Goal: Information Seeking & Learning: Find specific fact

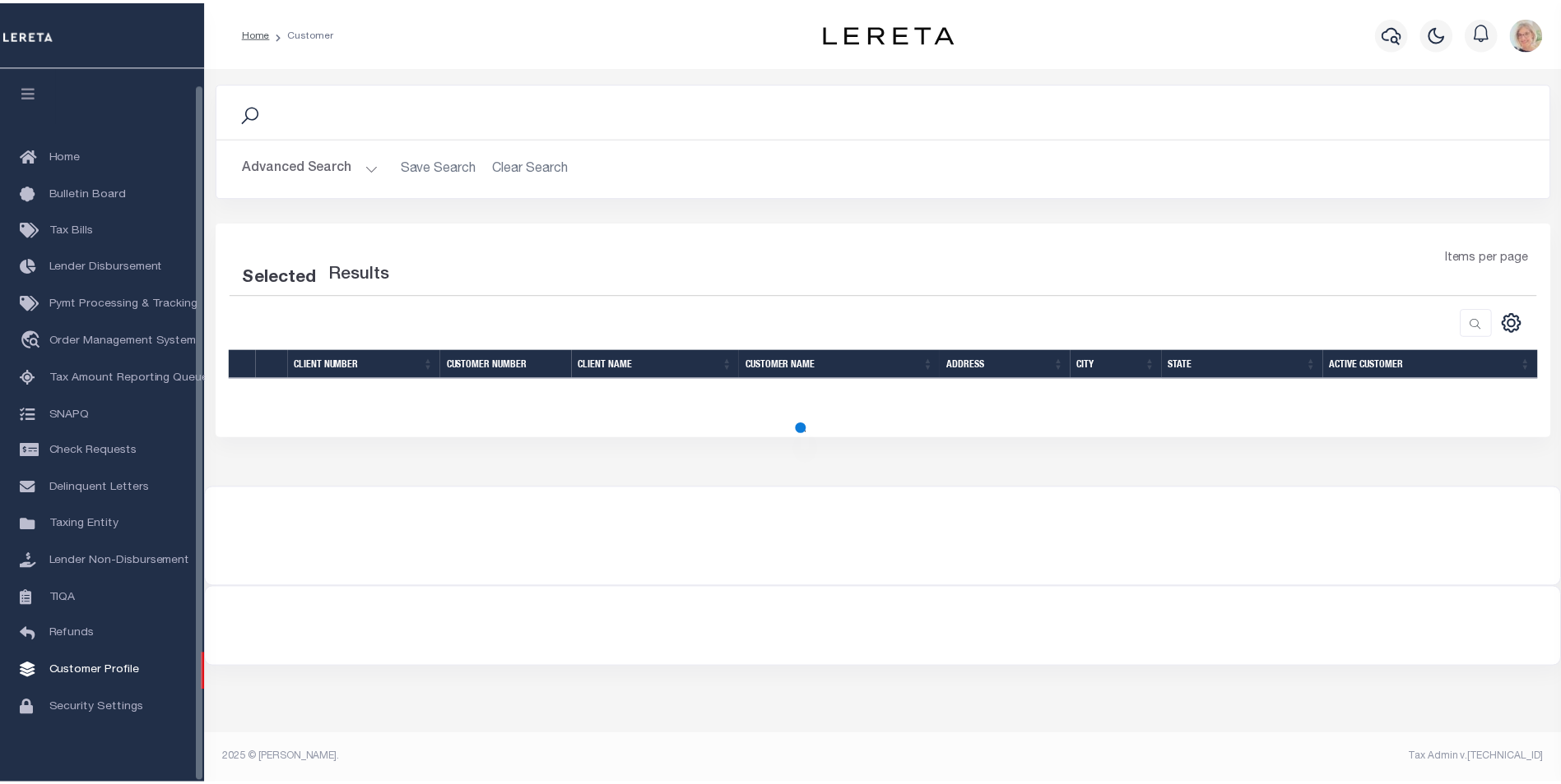
scroll to position [17, 0]
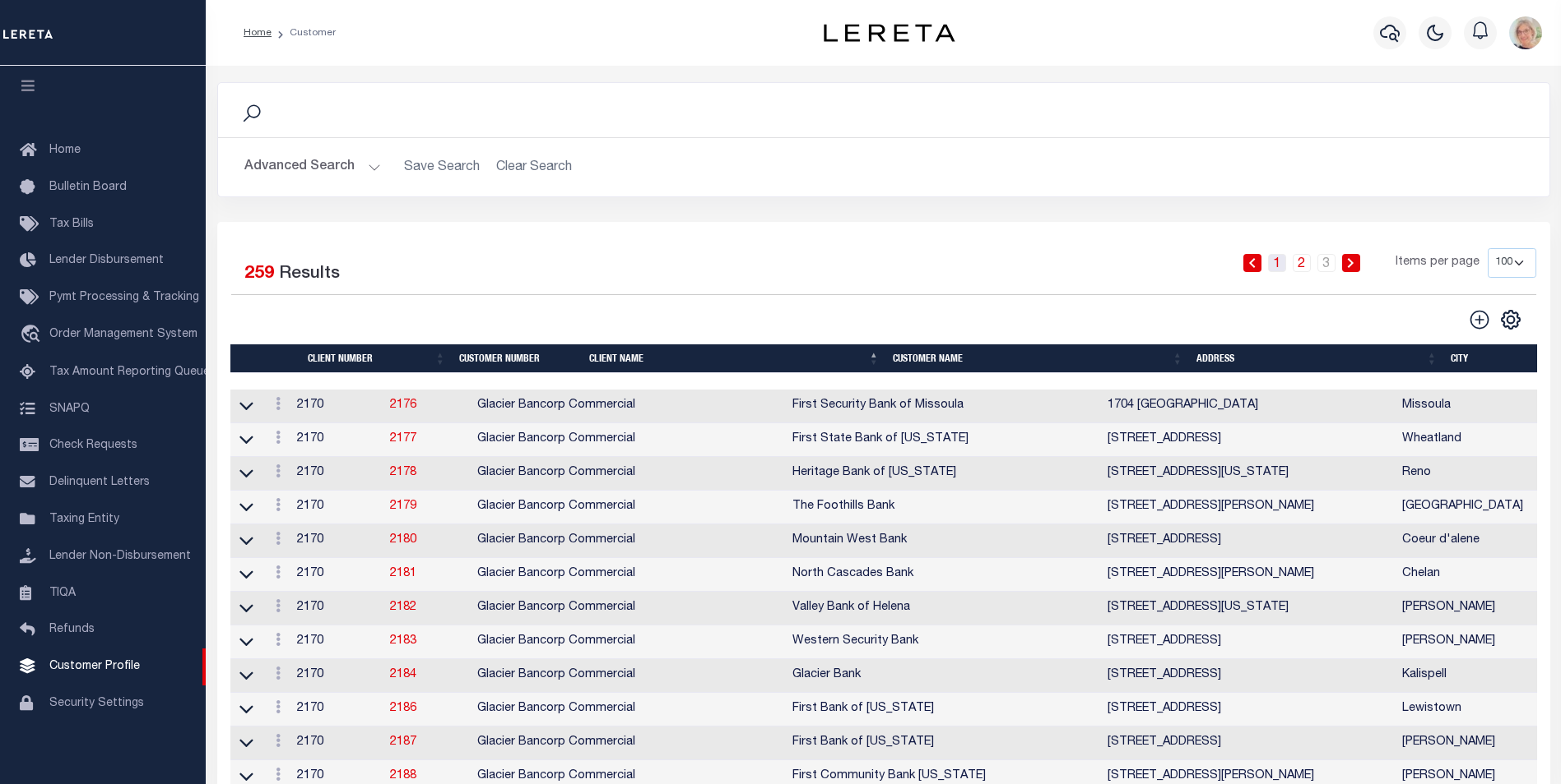
click at [1275, 265] on link "1" at bounding box center [1277, 263] width 18 height 18
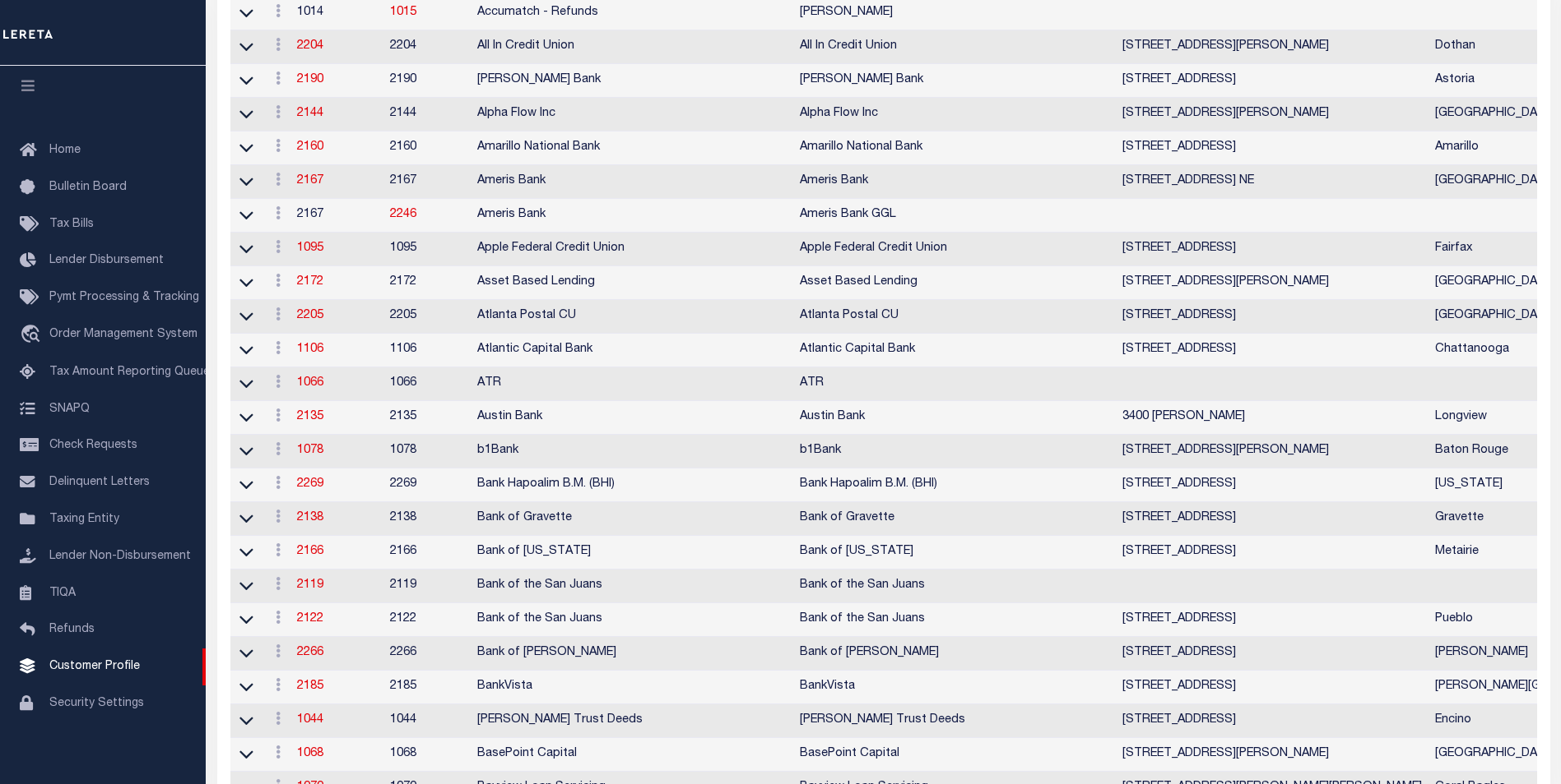
scroll to position [0, 0]
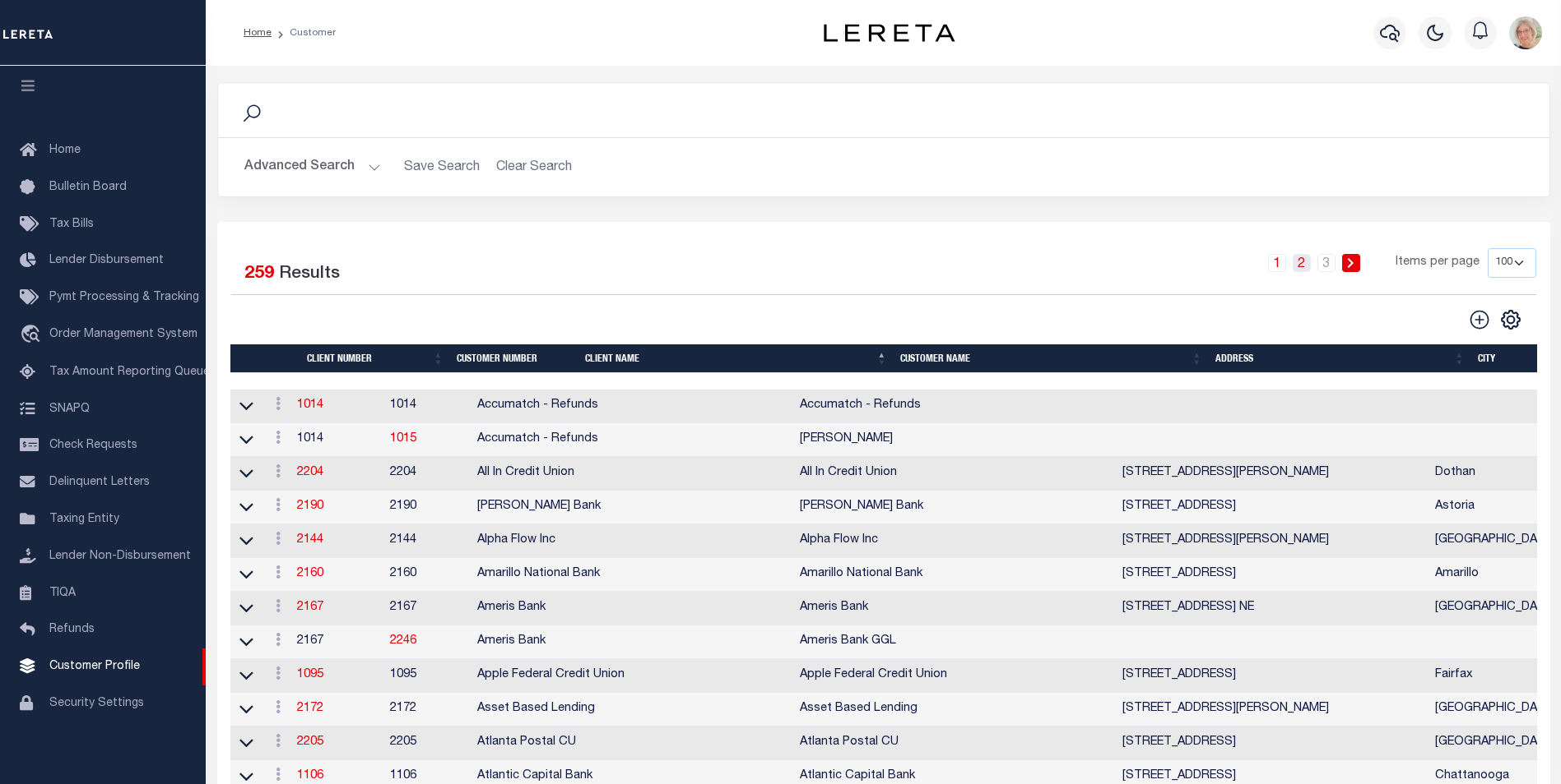
click at [1301, 267] on link "2" at bounding box center [1301, 263] width 18 height 18
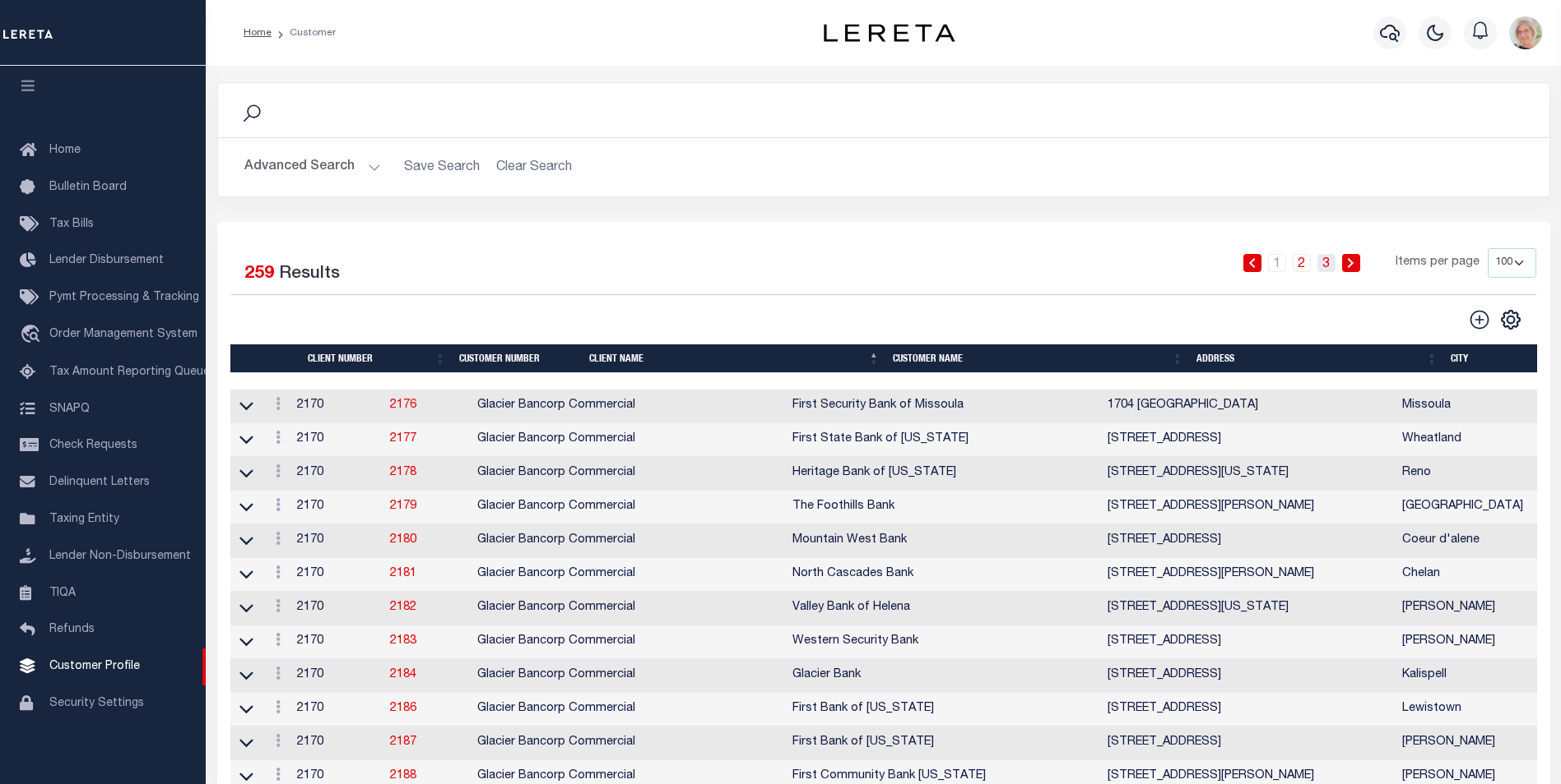
click at [1328, 269] on link "3" at bounding box center [1326, 263] width 18 height 18
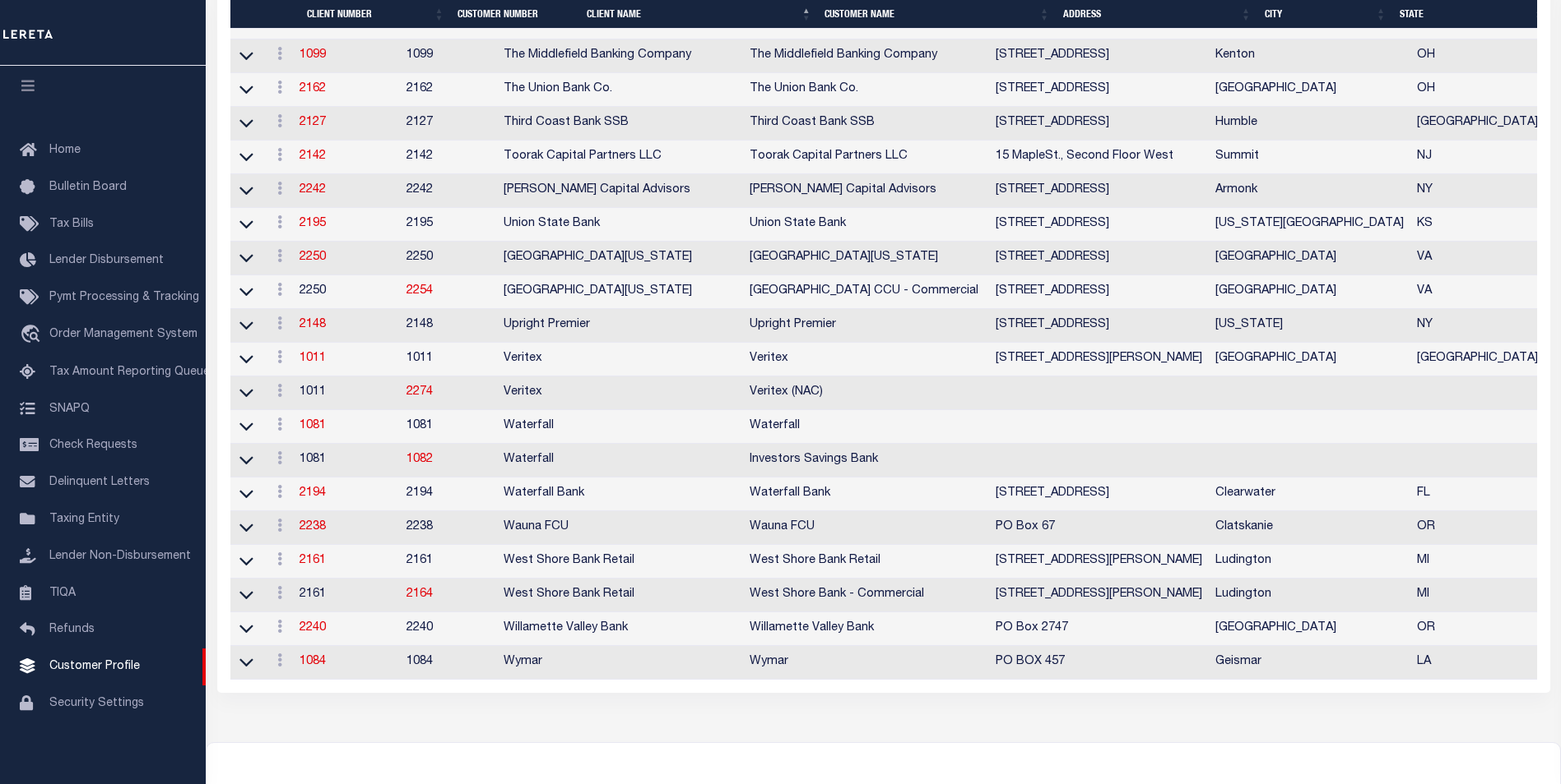
scroll to position [1645, 0]
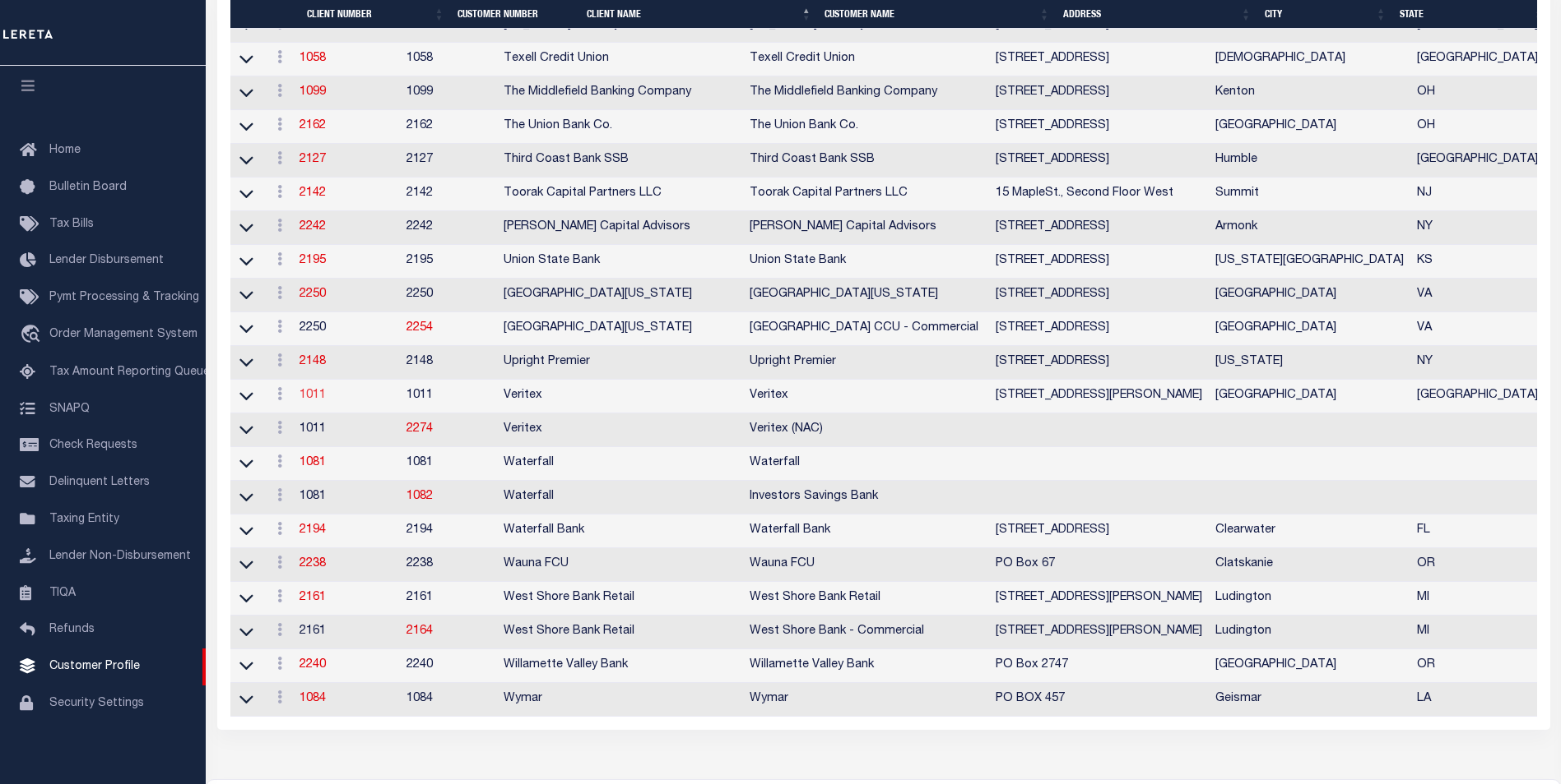
click at [315, 401] on link "1011" at bounding box center [312, 396] width 26 height 12
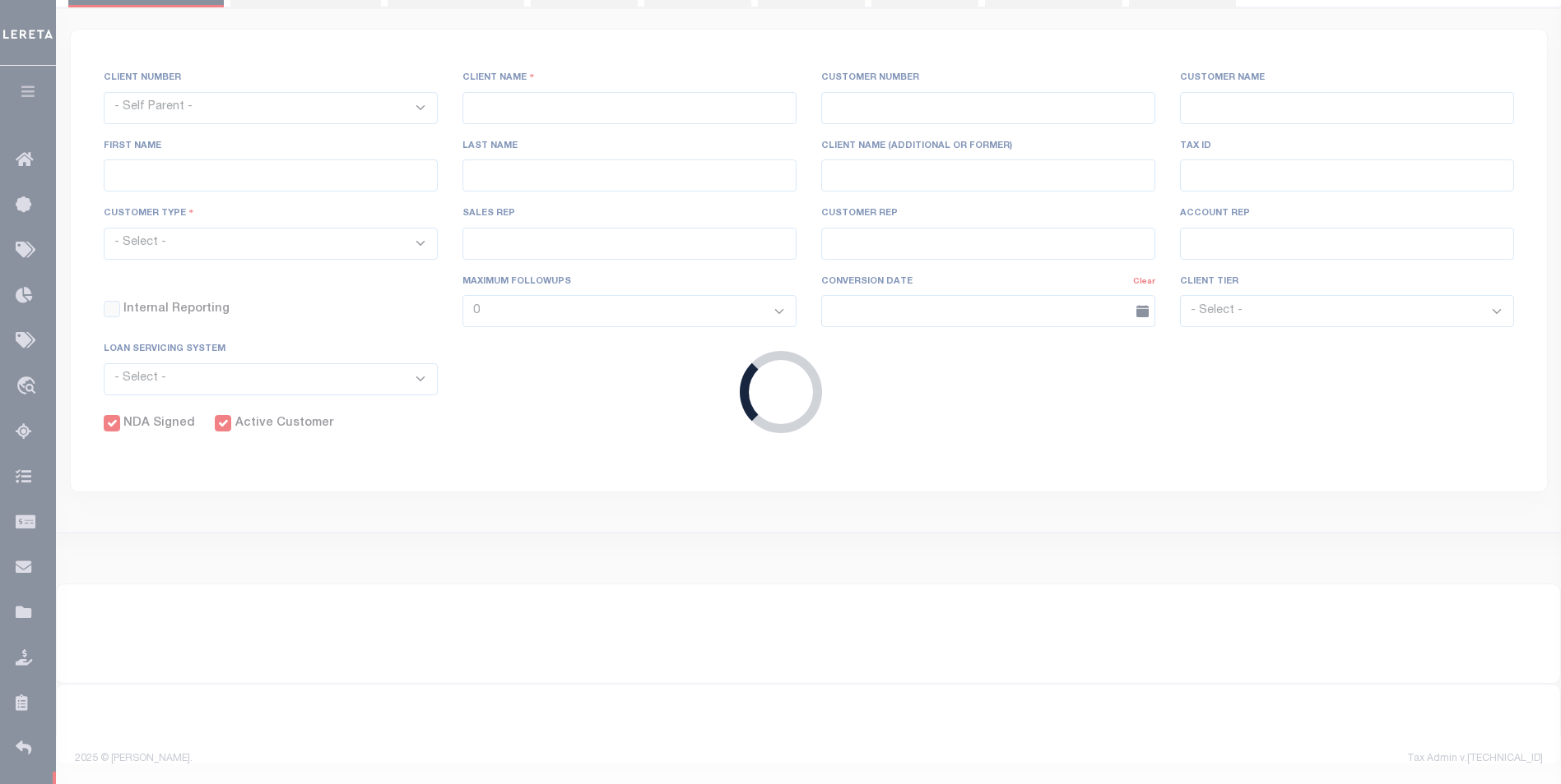
select select
type input "Veritex"
type input "1011"
type input "Veritex"
type input "Guy"
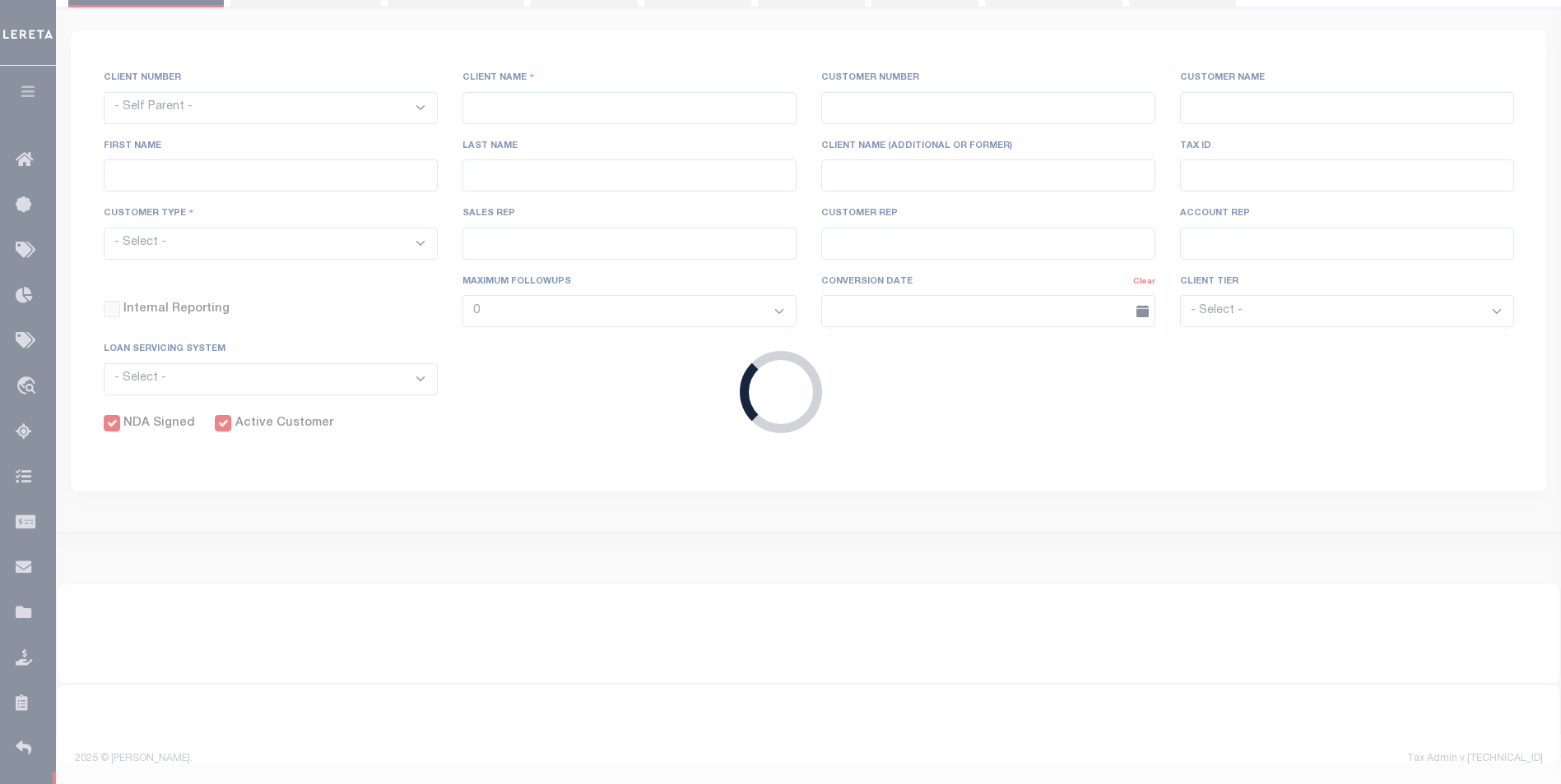
type input "Madison"
select select "Mixed Portfolio"
type input "[PERSON_NAME]"
type input "Beth Wiebe"
type input "11/17/2022"
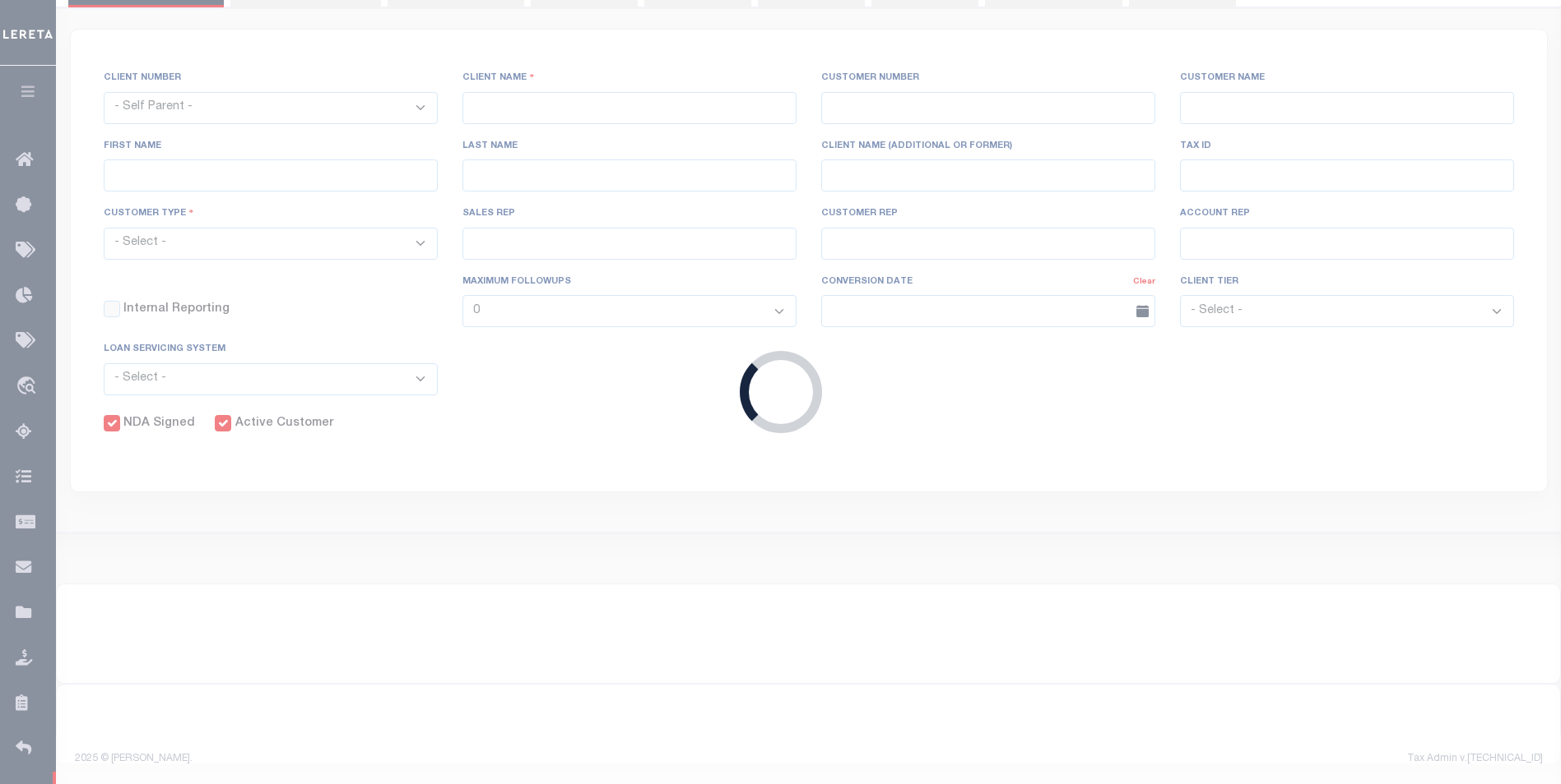
select select "Tier 3"
checkbox input "true"
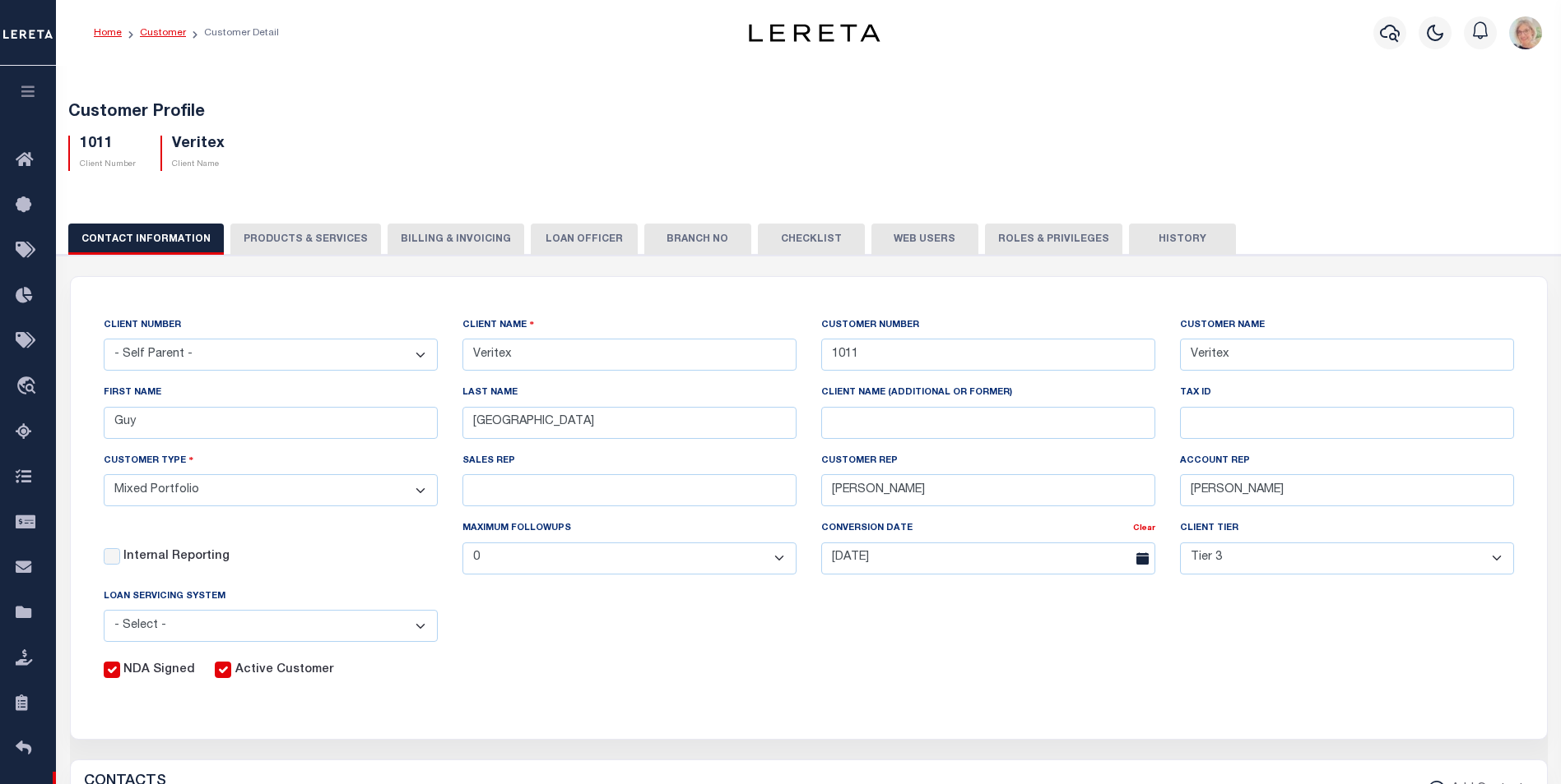
click at [153, 34] on link "Customer" at bounding box center [163, 33] width 46 height 10
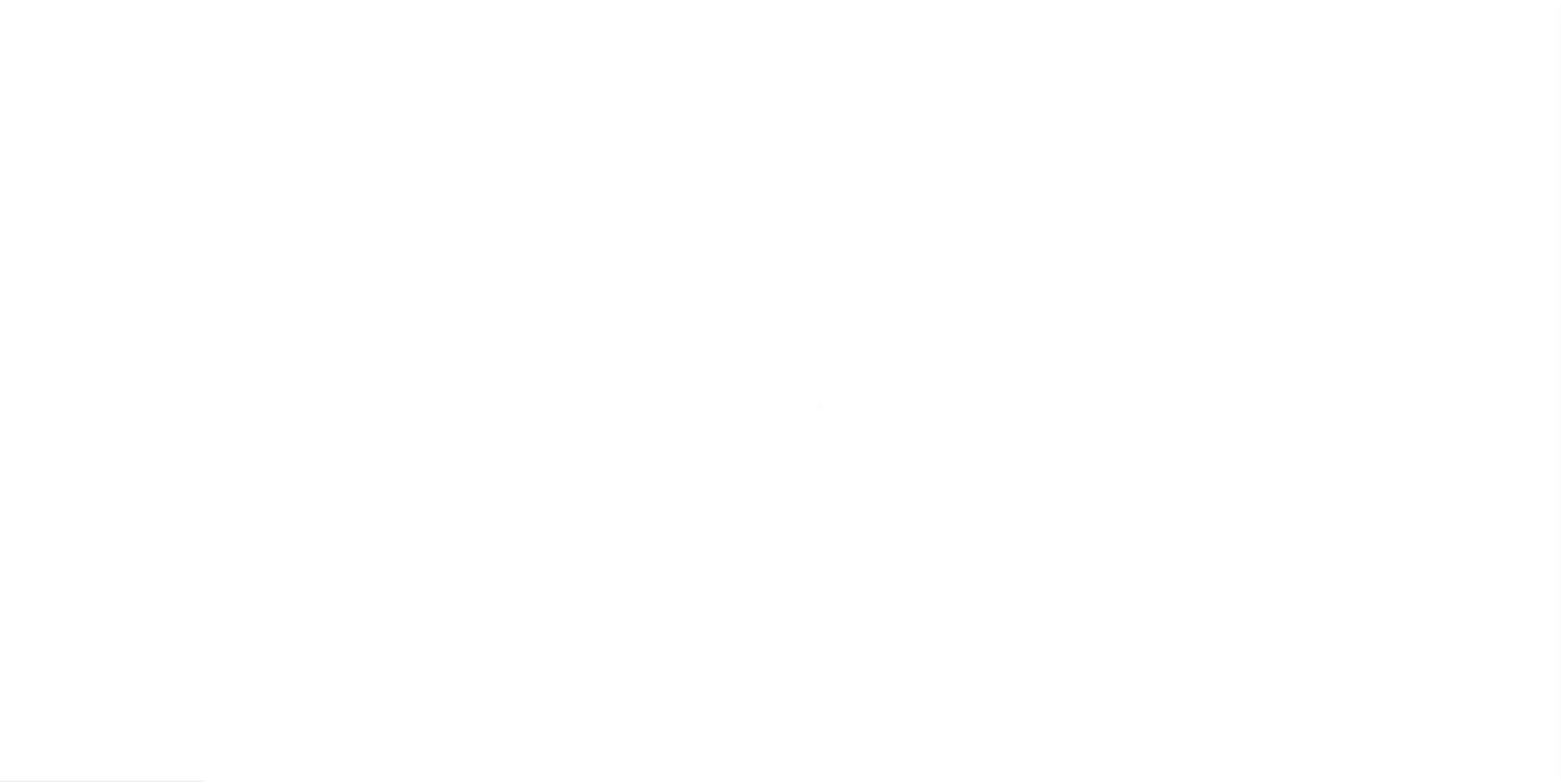
scroll to position [17, 0]
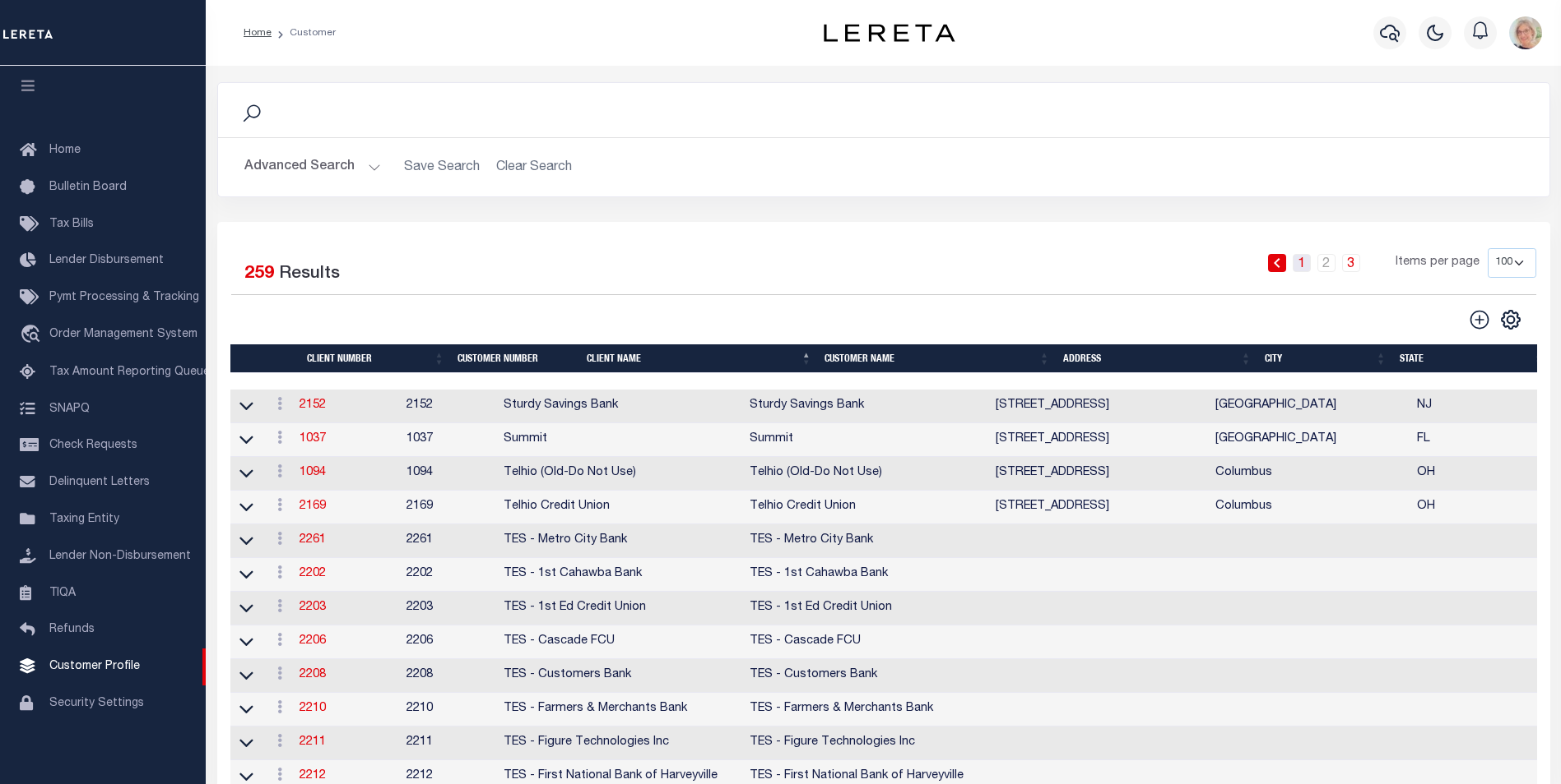
click at [1307, 261] on link "1" at bounding box center [1301, 263] width 18 height 18
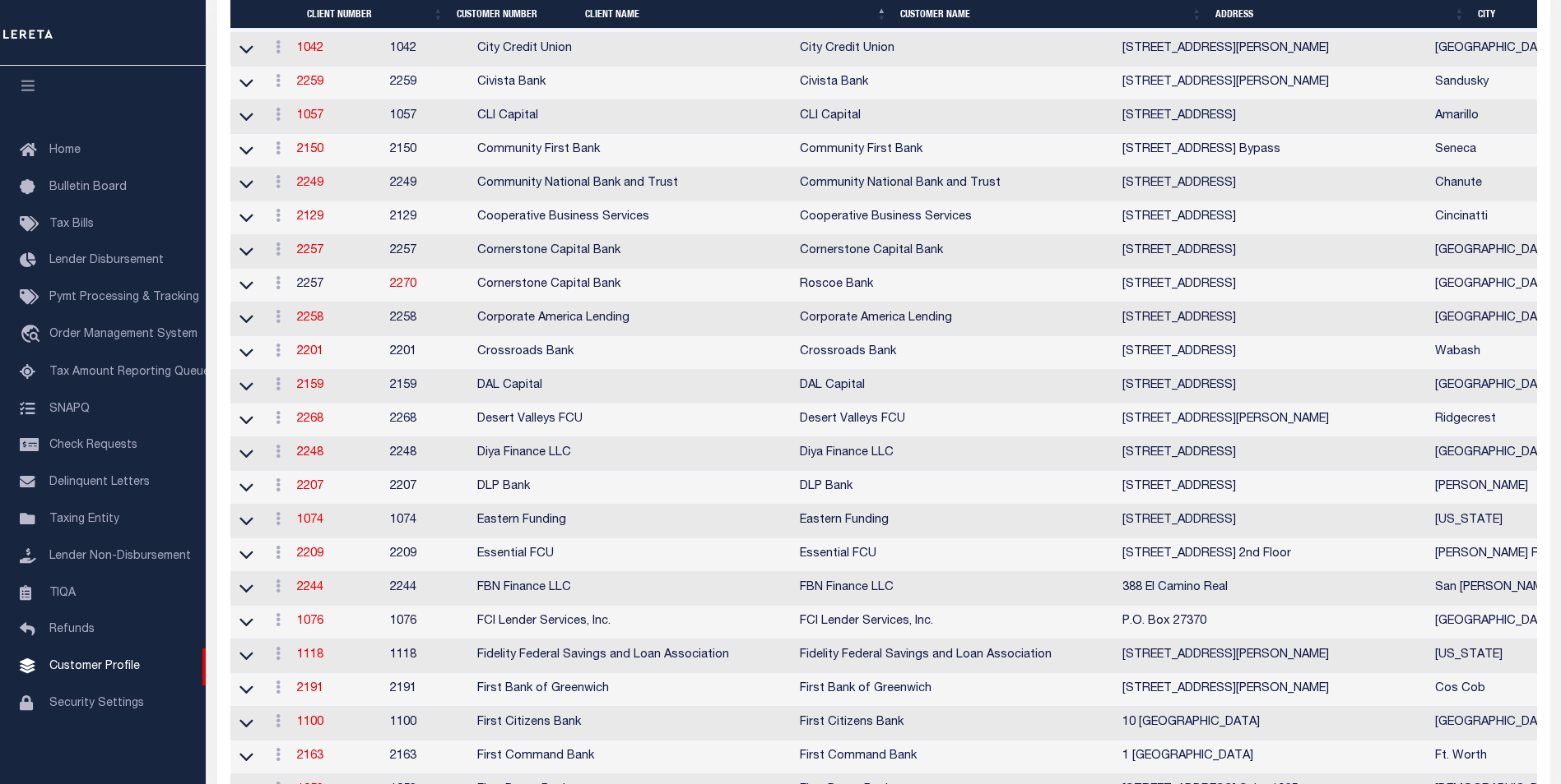
scroll to position [1644, 0]
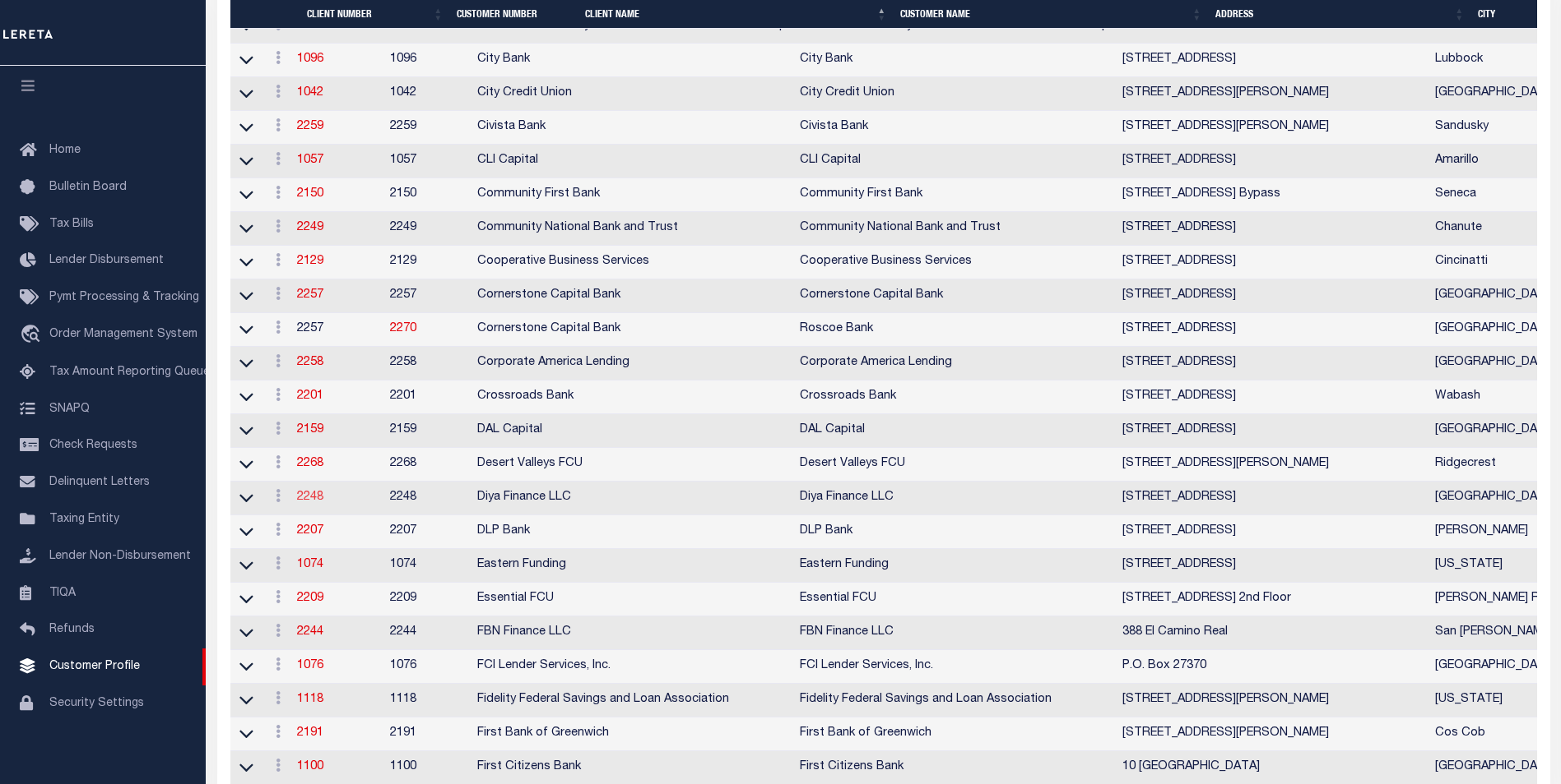
click at [319, 504] on link "2248" at bounding box center [310, 498] width 26 height 12
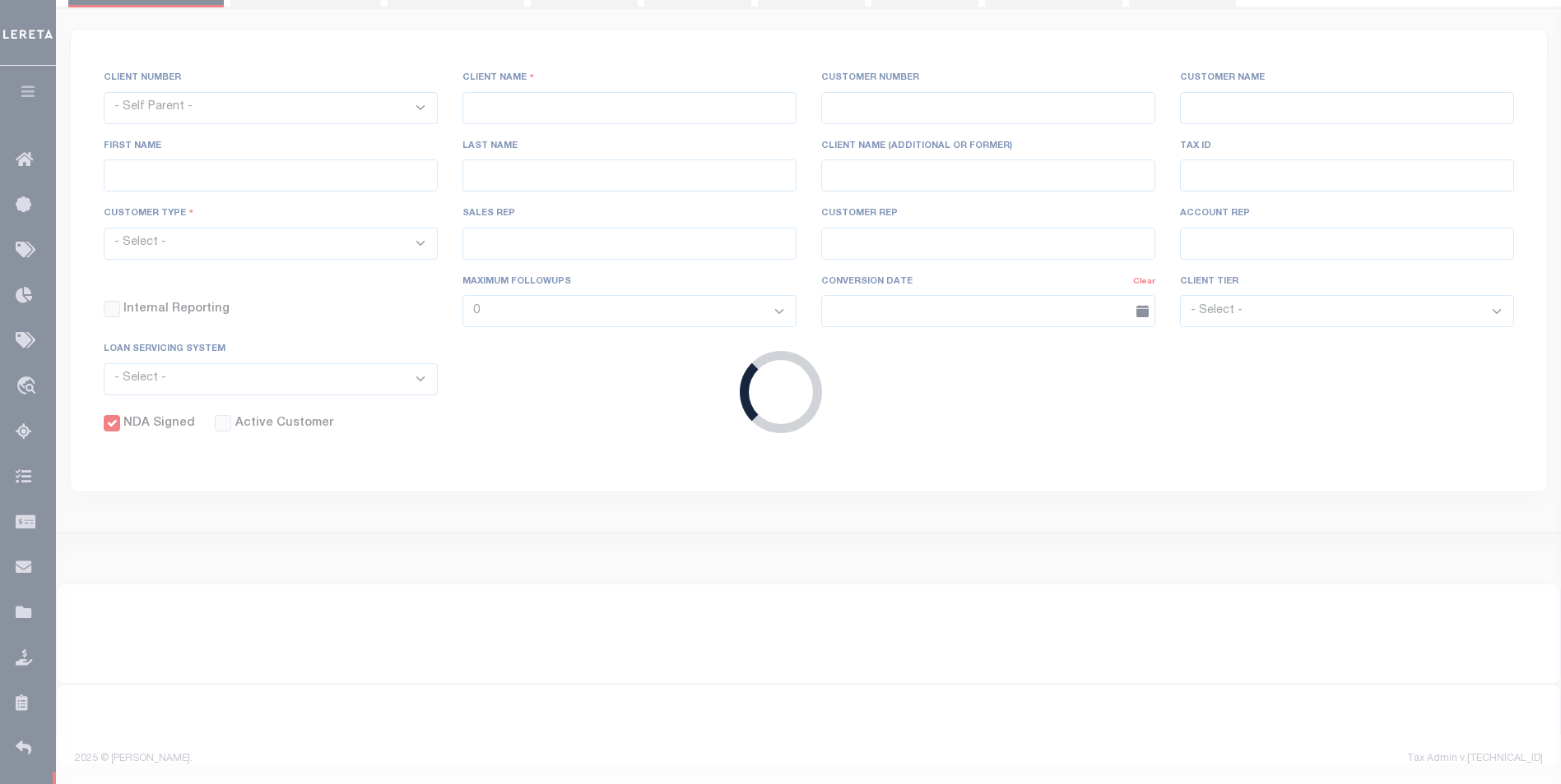
select select
type input "Diya Finance LLC"
type input "2248"
type input "Diya Finance LLC"
type input "Tessa"
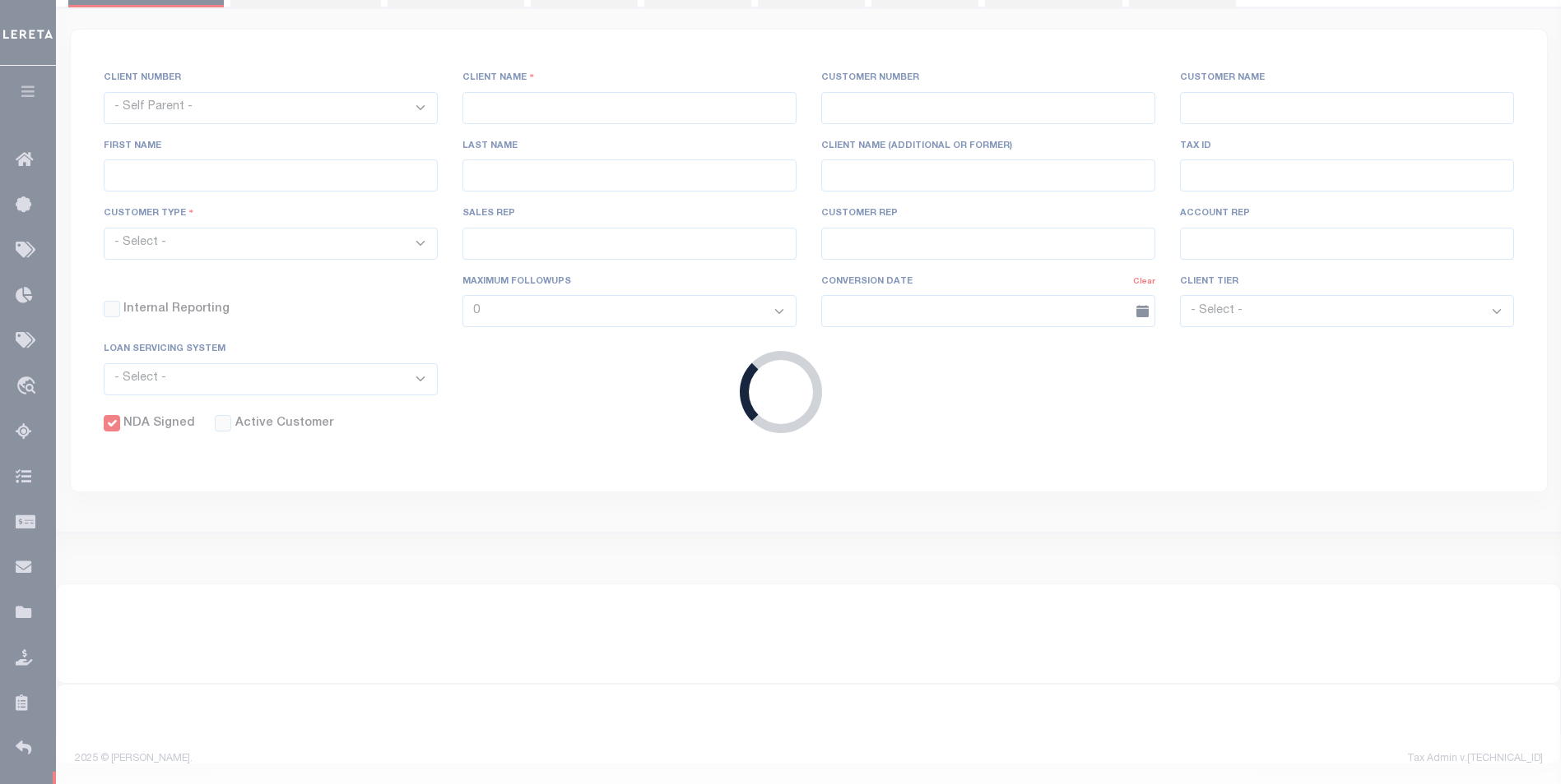
type input "[PERSON_NAME]"
checkbox input "true"
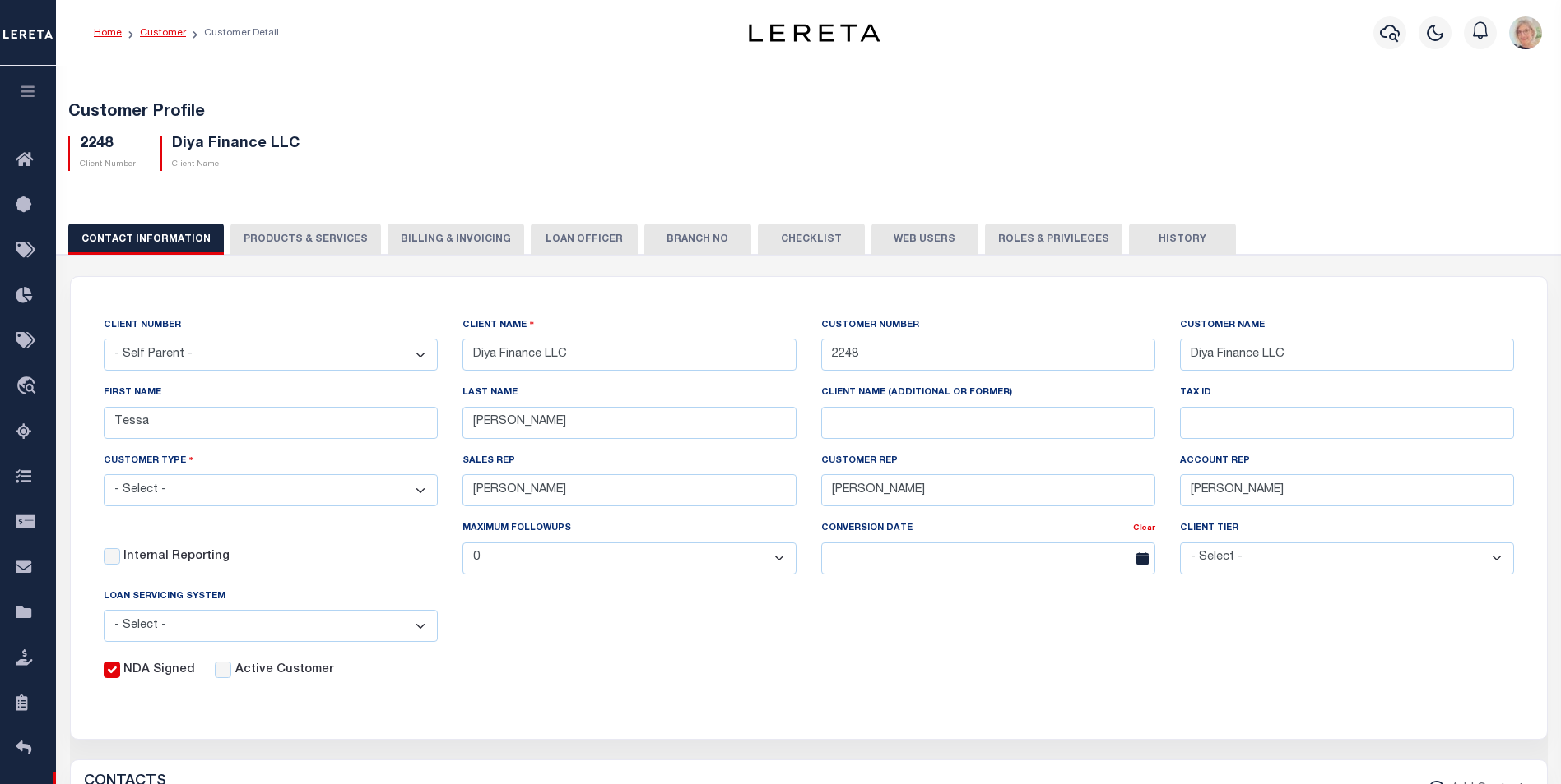
click at [154, 36] on link "Customer" at bounding box center [163, 33] width 46 height 10
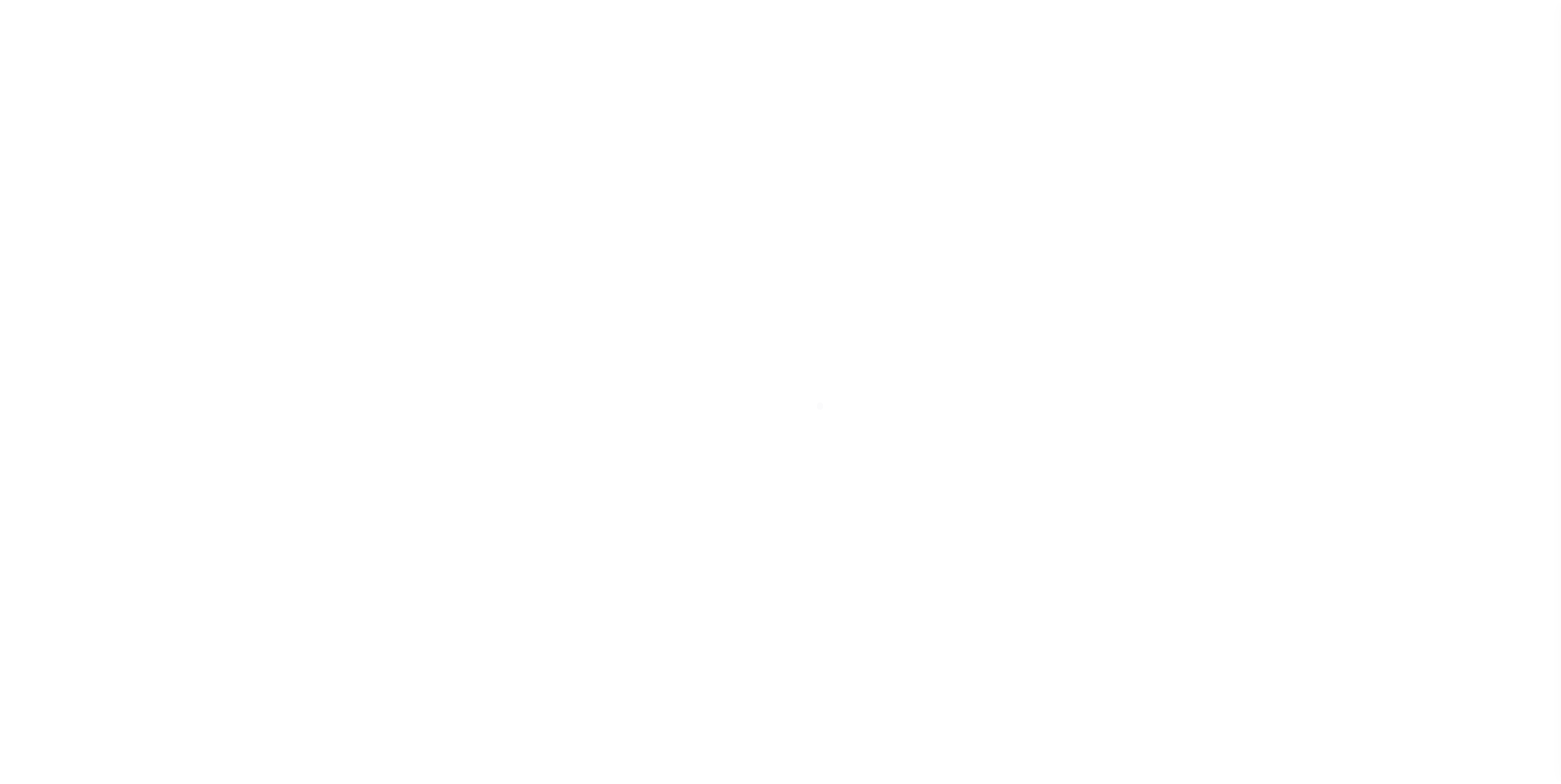
scroll to position [17, 0]
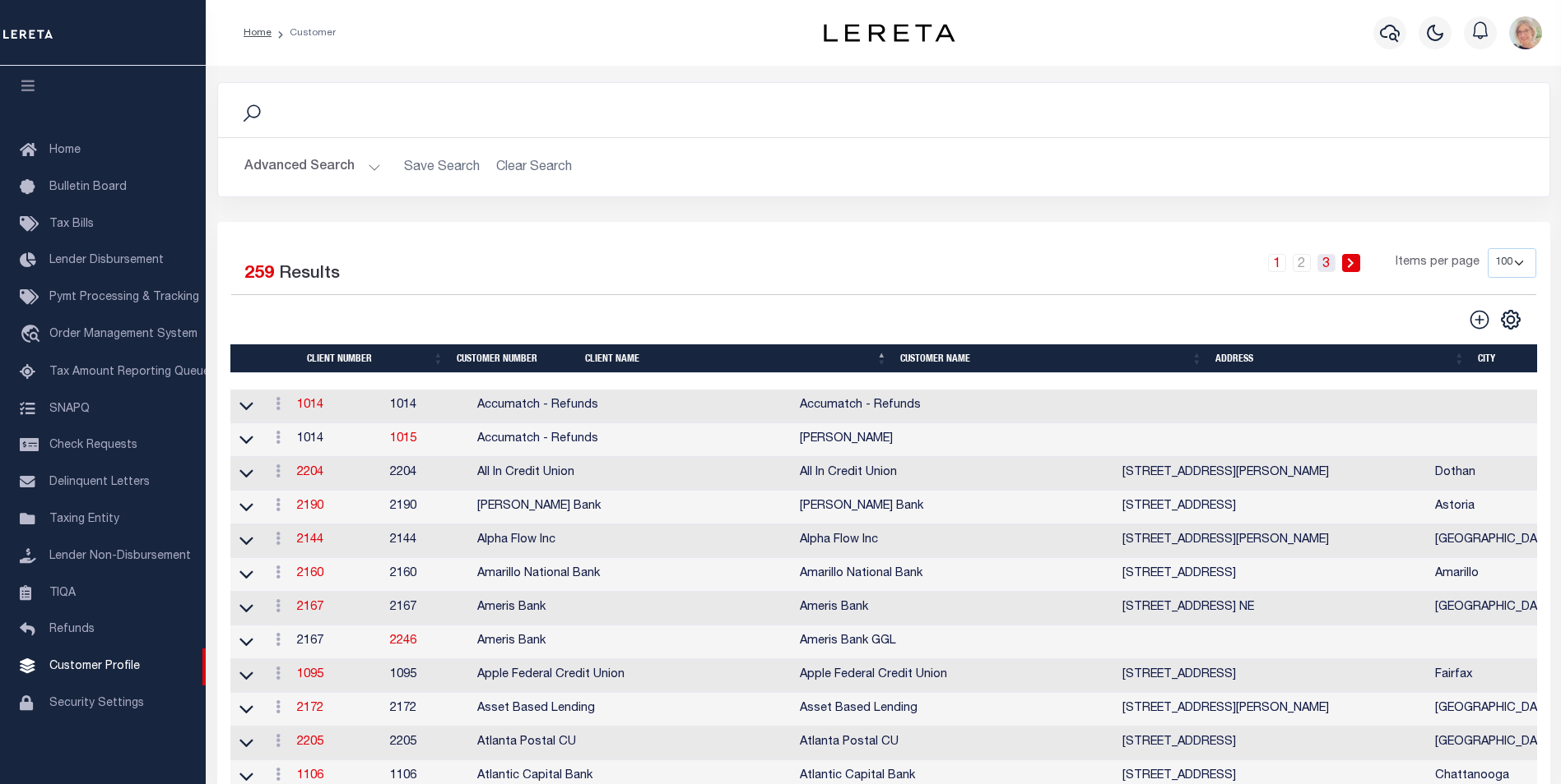
click at [1335, 258] on link "3" at bounding box center [1326, 263] width 18 height 18
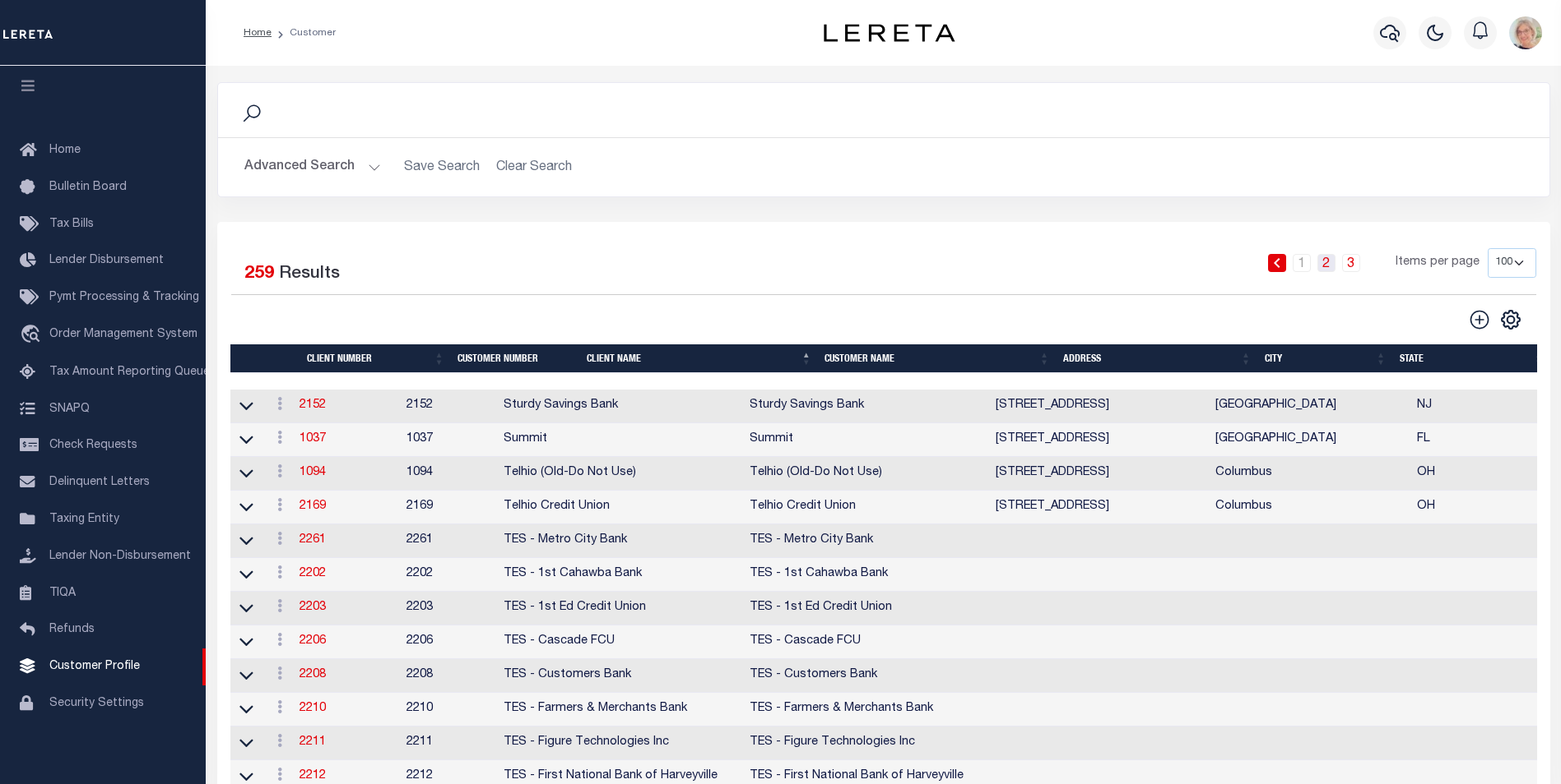
click at [1322, 264] on link "2" at bounding box center [1326, 263] width 18 height 18
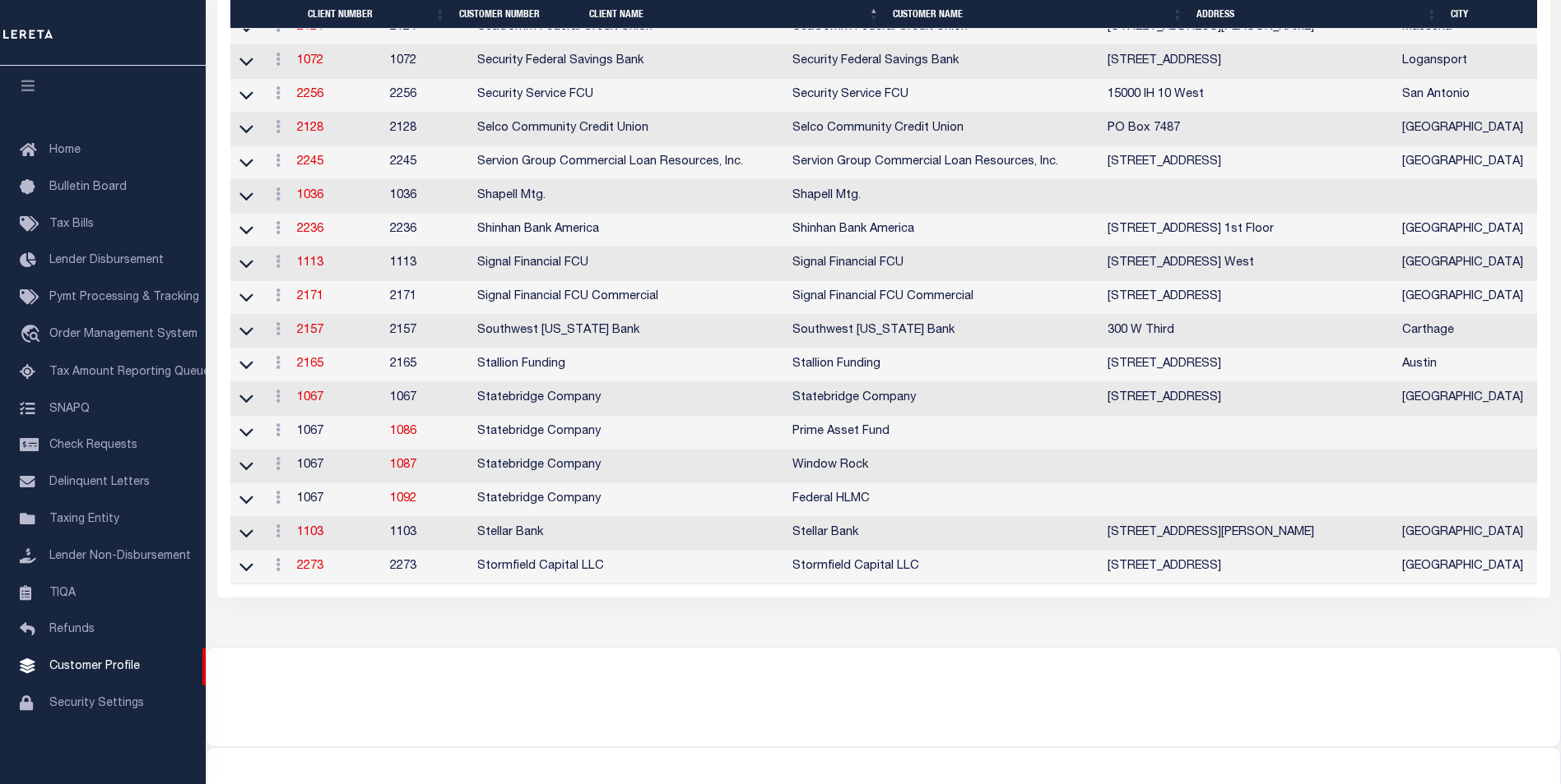
scroll to position [3054, 0]
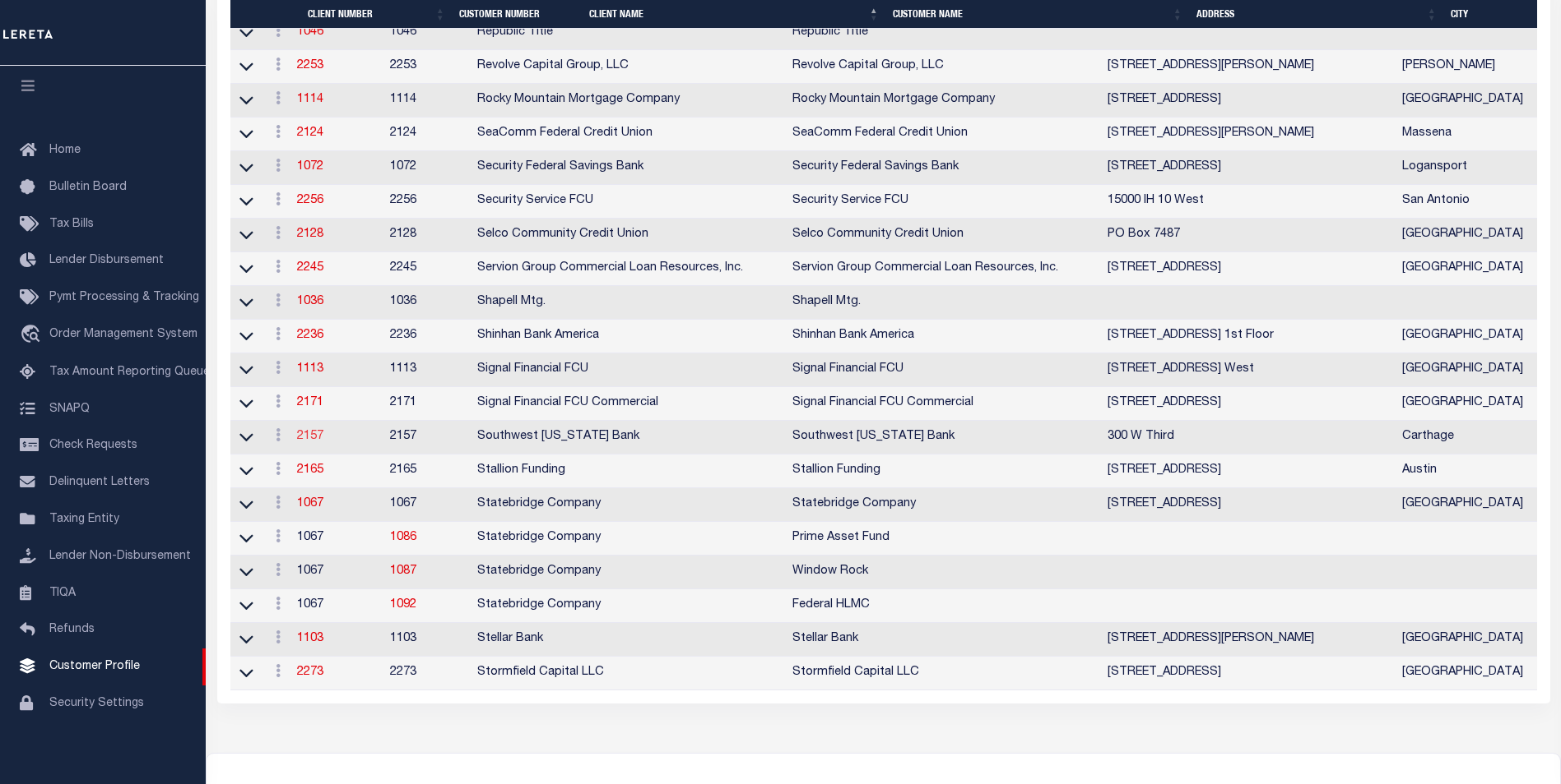
click at [320, 442] on link "2157" at bounding box center [310, 437] width 26 height 12
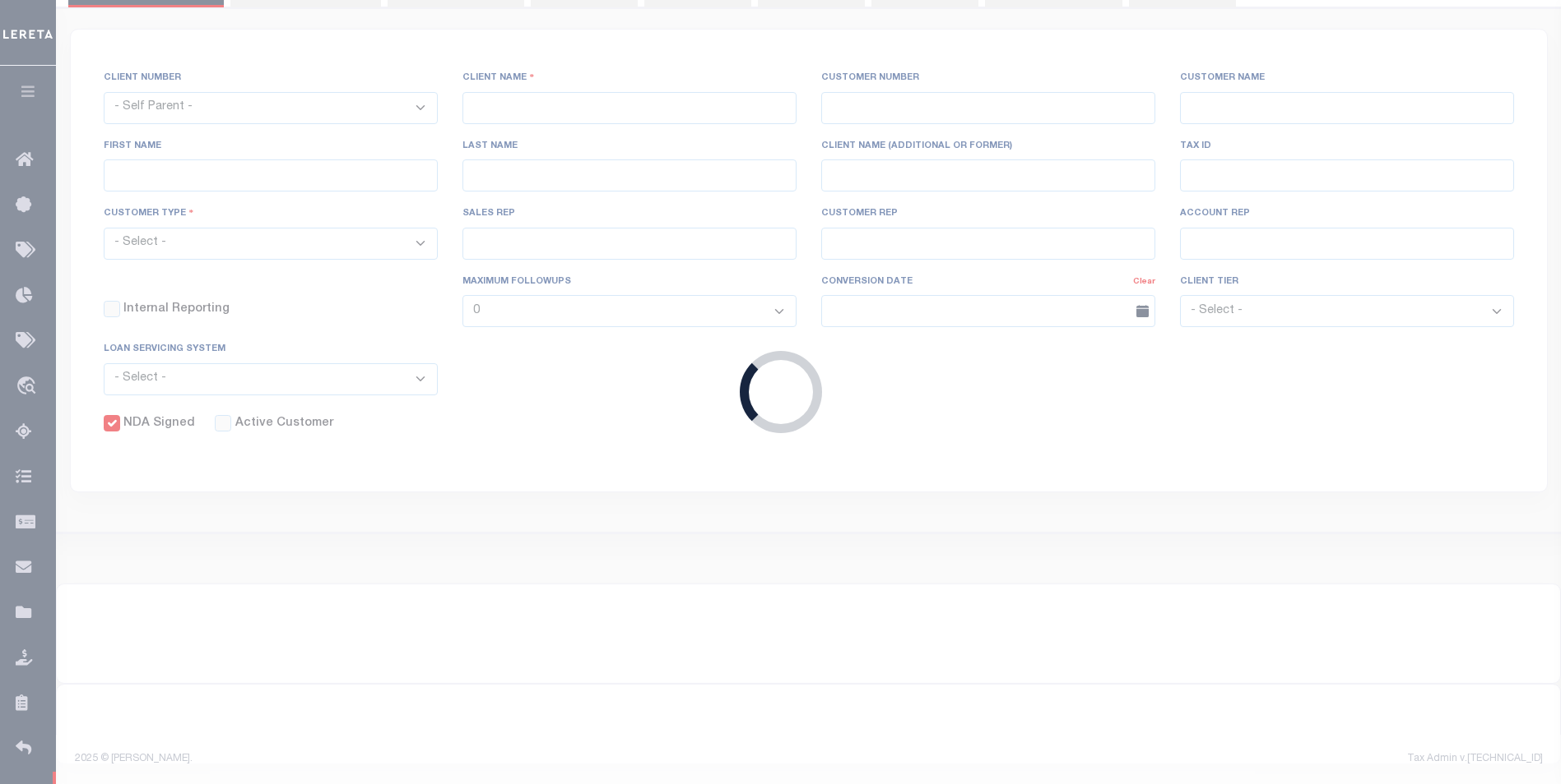
select select
type input "Southwest Missouri Bank"
type input "2157"
type input "Southwest Missouri Bank"
type input "Tammy"
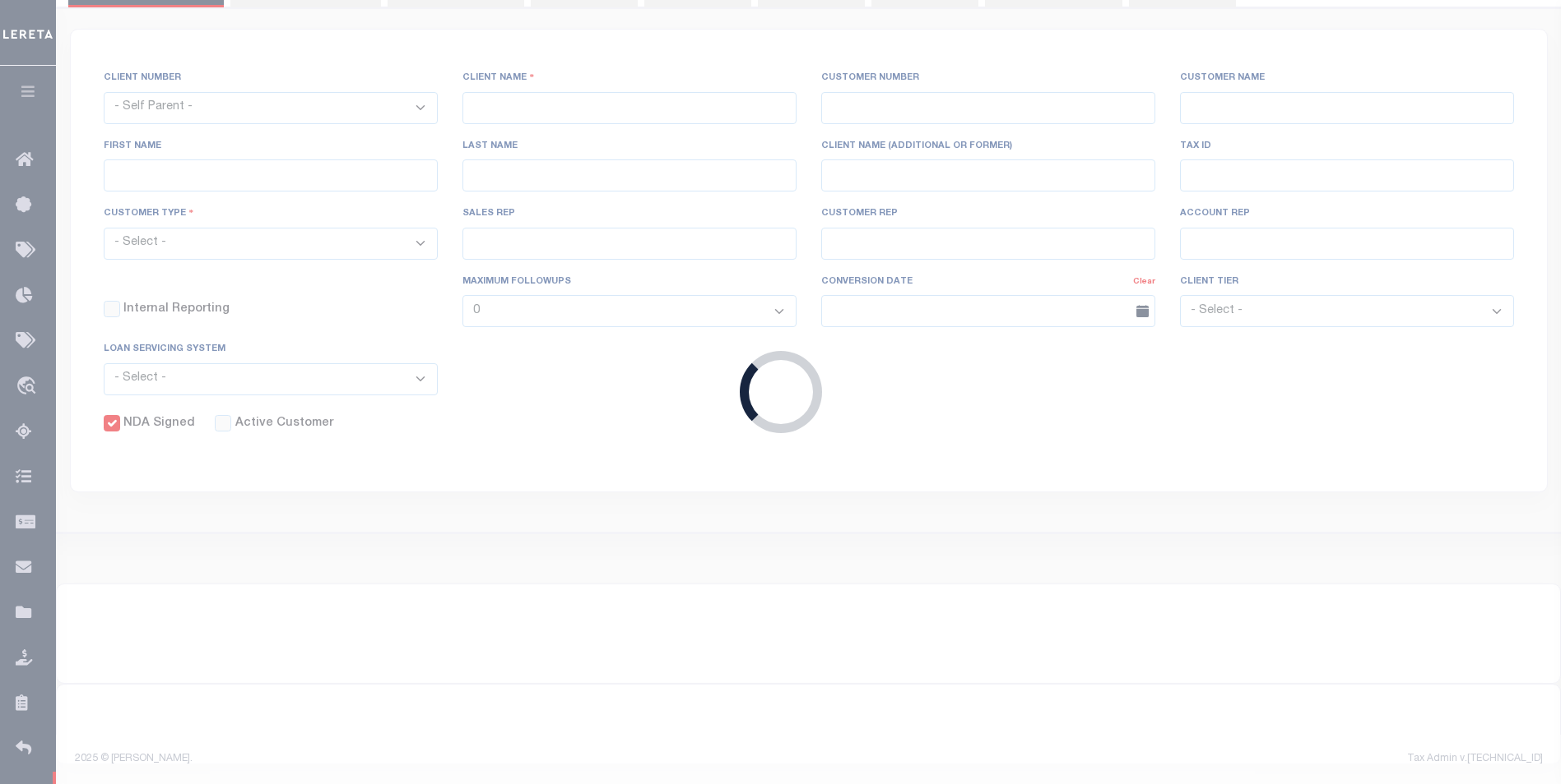
type input "Gilbreath"
select select "Mixed Portfolio"
type input "Keith Armstrong"
type input "[PERSON_NAME]"
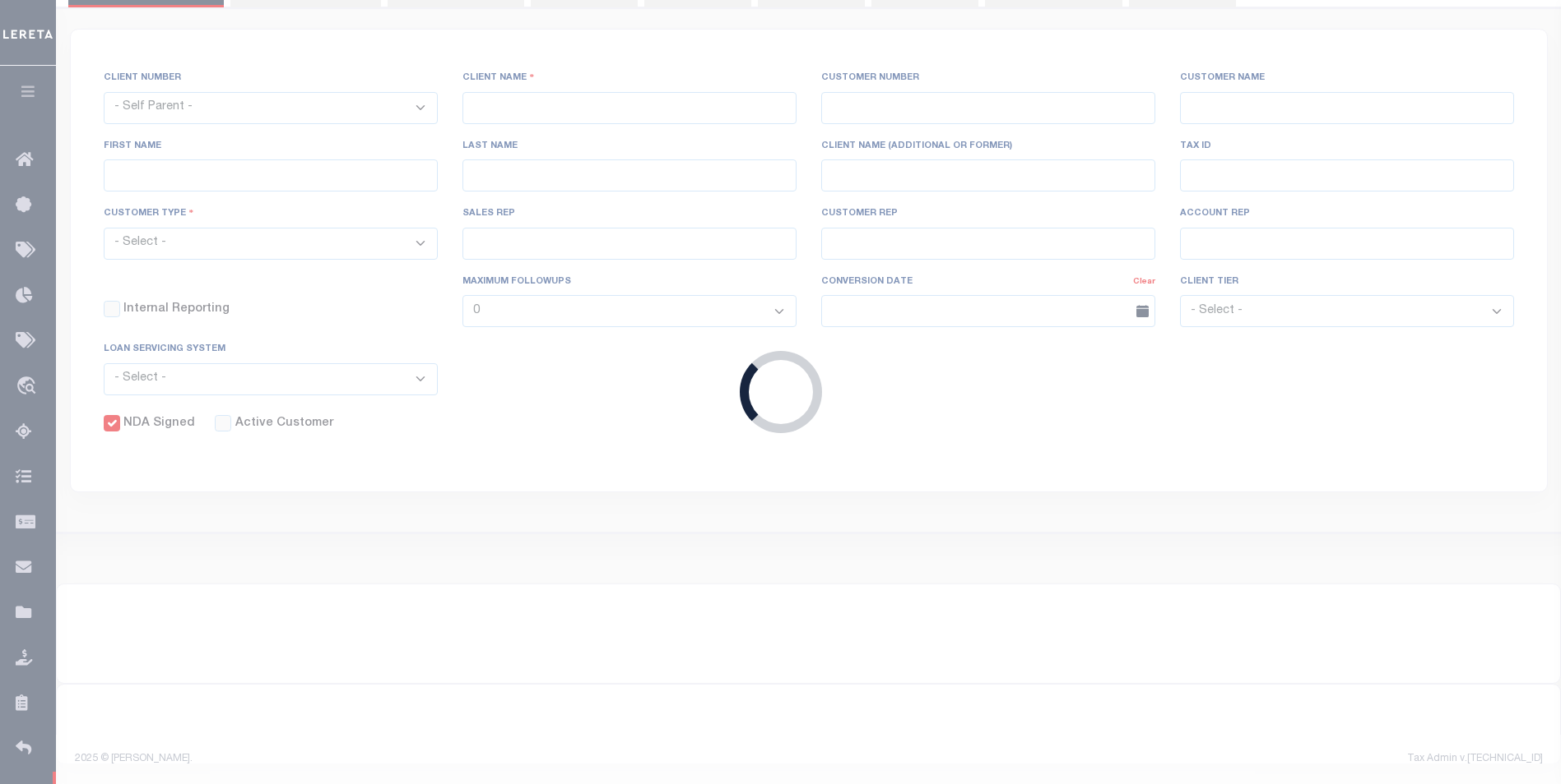
select select "JHS"
checkbox input "true"
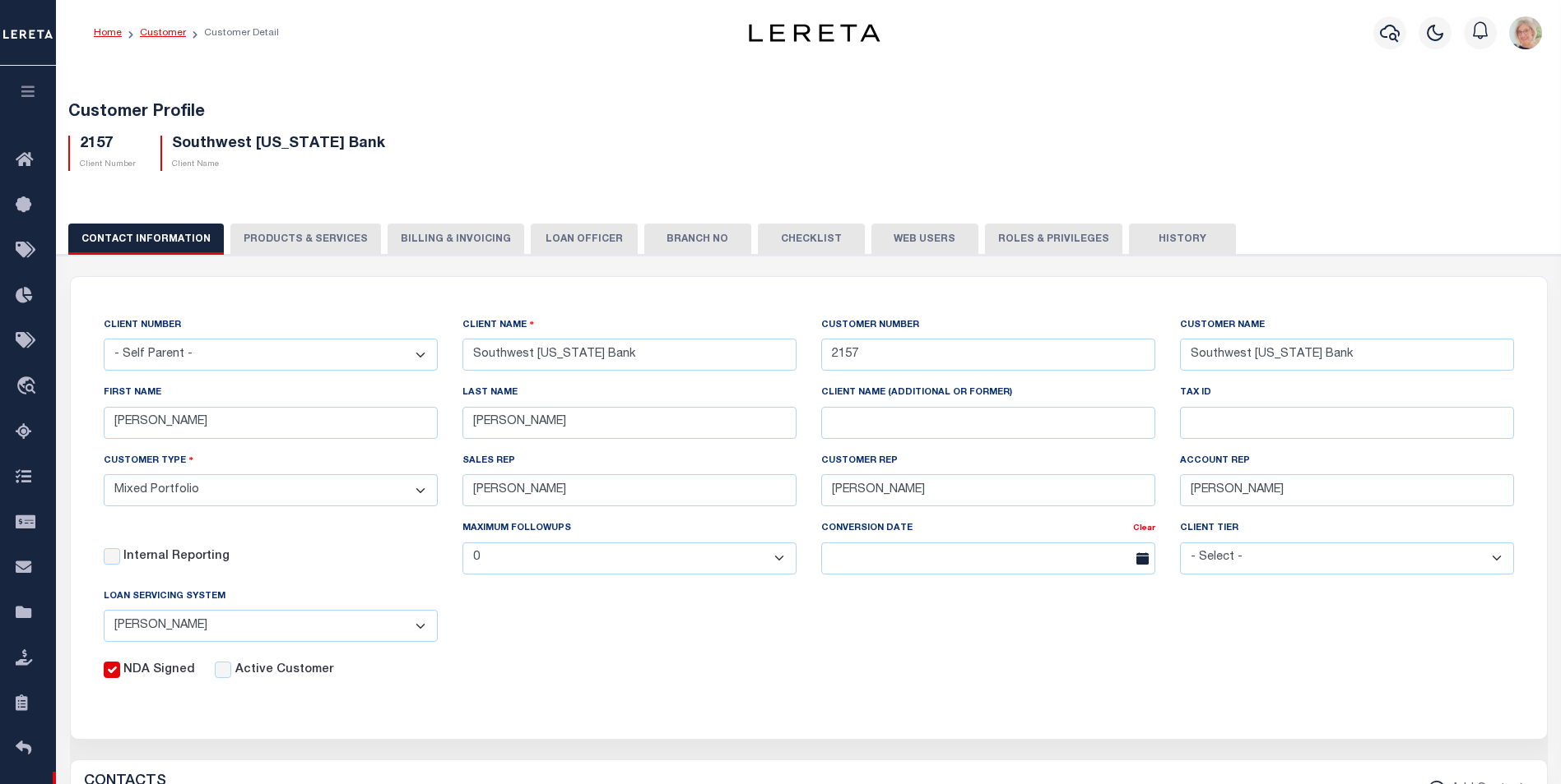
click at [161, 29] on link "Customer" at bounding box center [163, 33] width 46 height 10
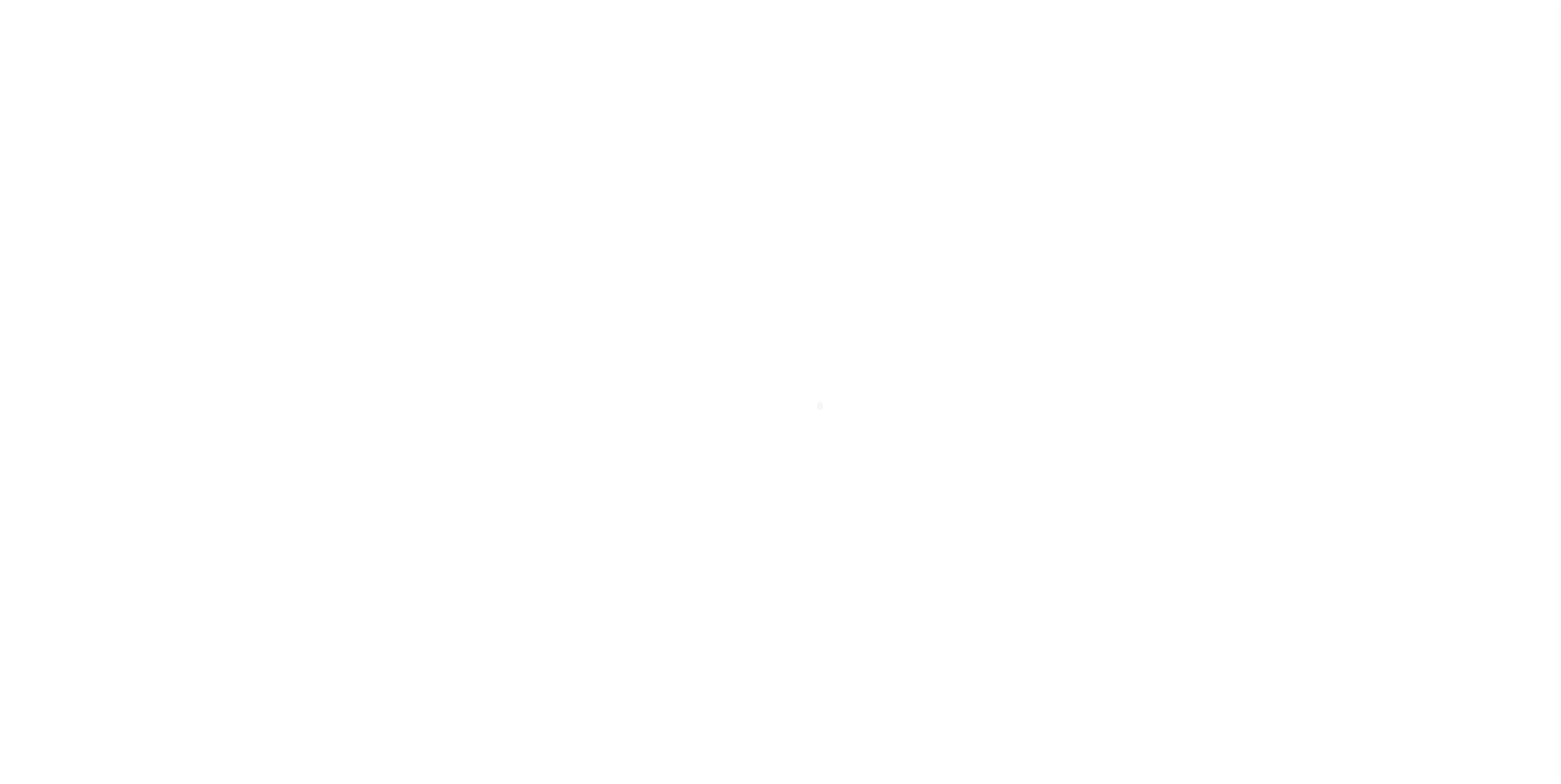
scroll to position [17, 0]
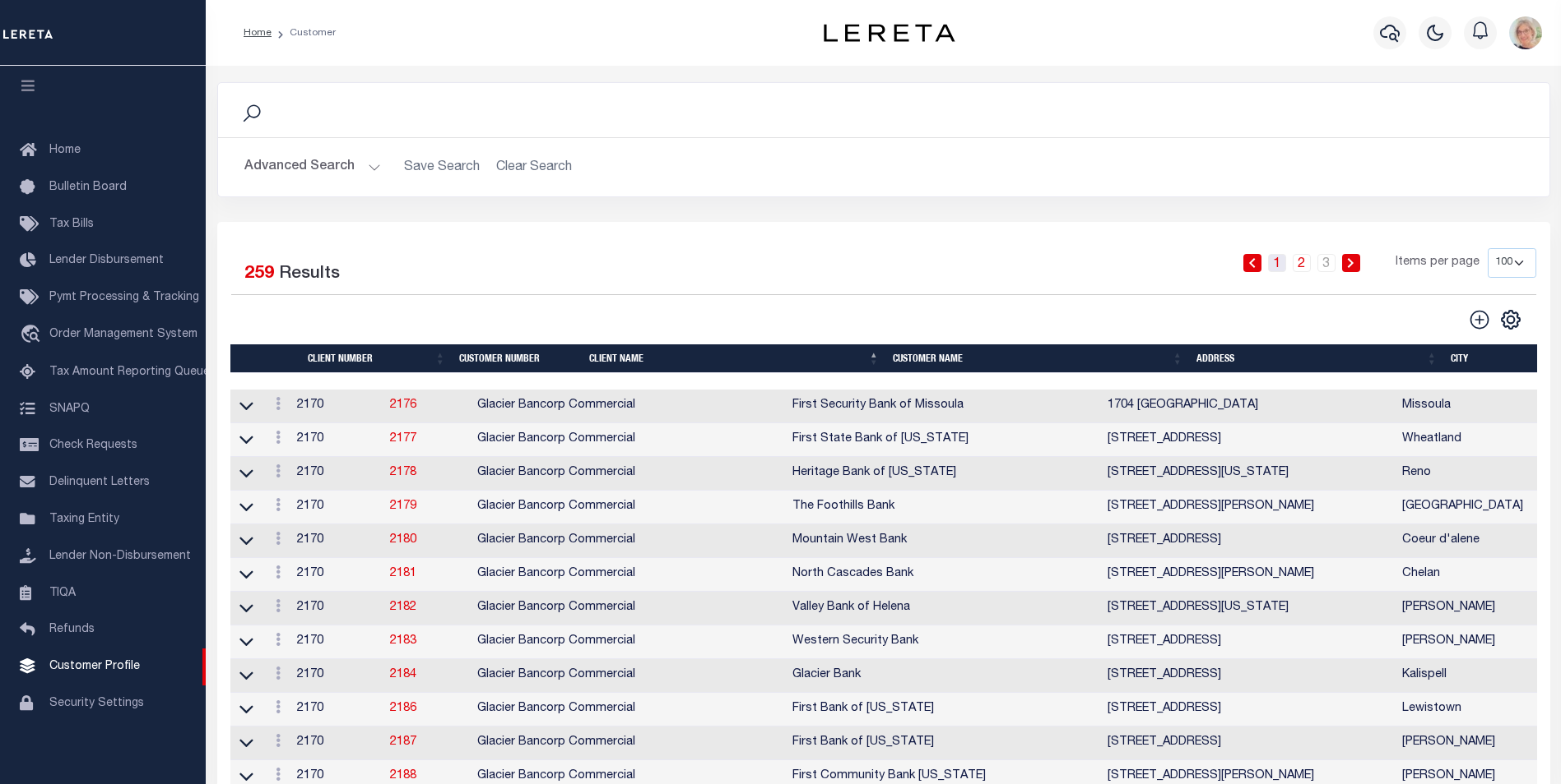
click at [1282, 261] on link "1" at bounding box center [1277, 263] width 18 height 18
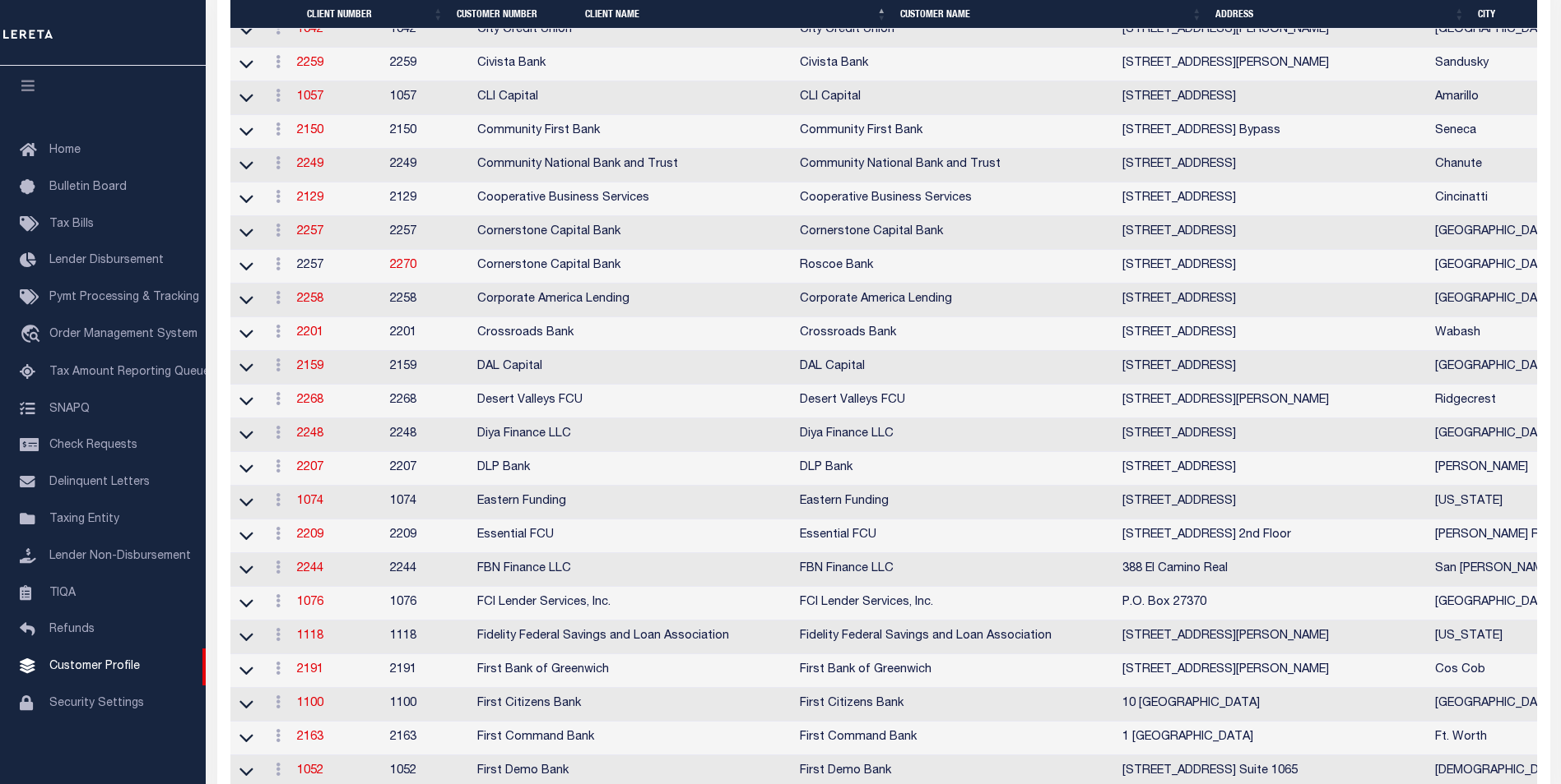
scroll to position [1809, 0]
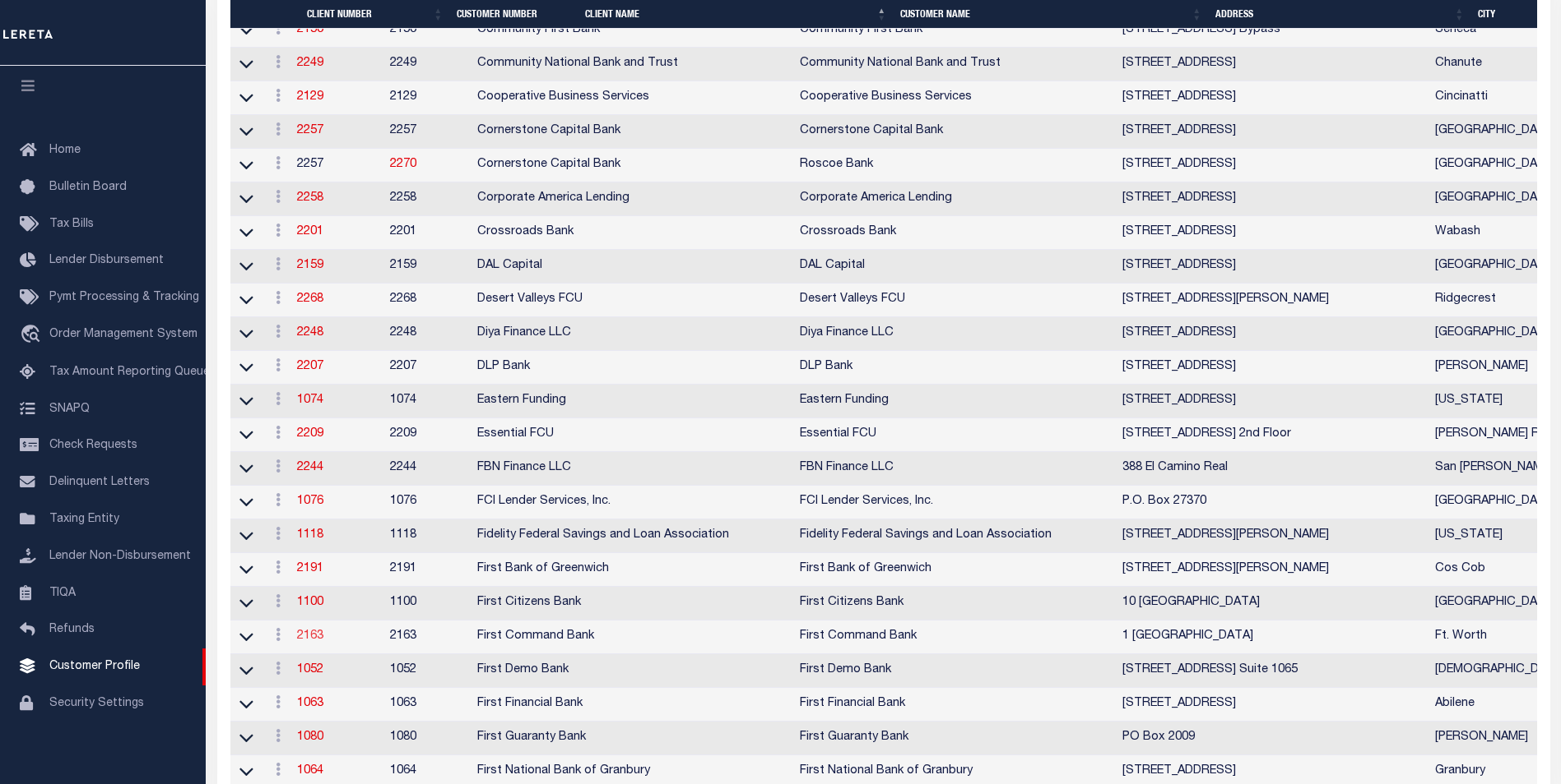
click at [324, 642] on link "2163" at bounding box center [310, 637] width 26 height 12
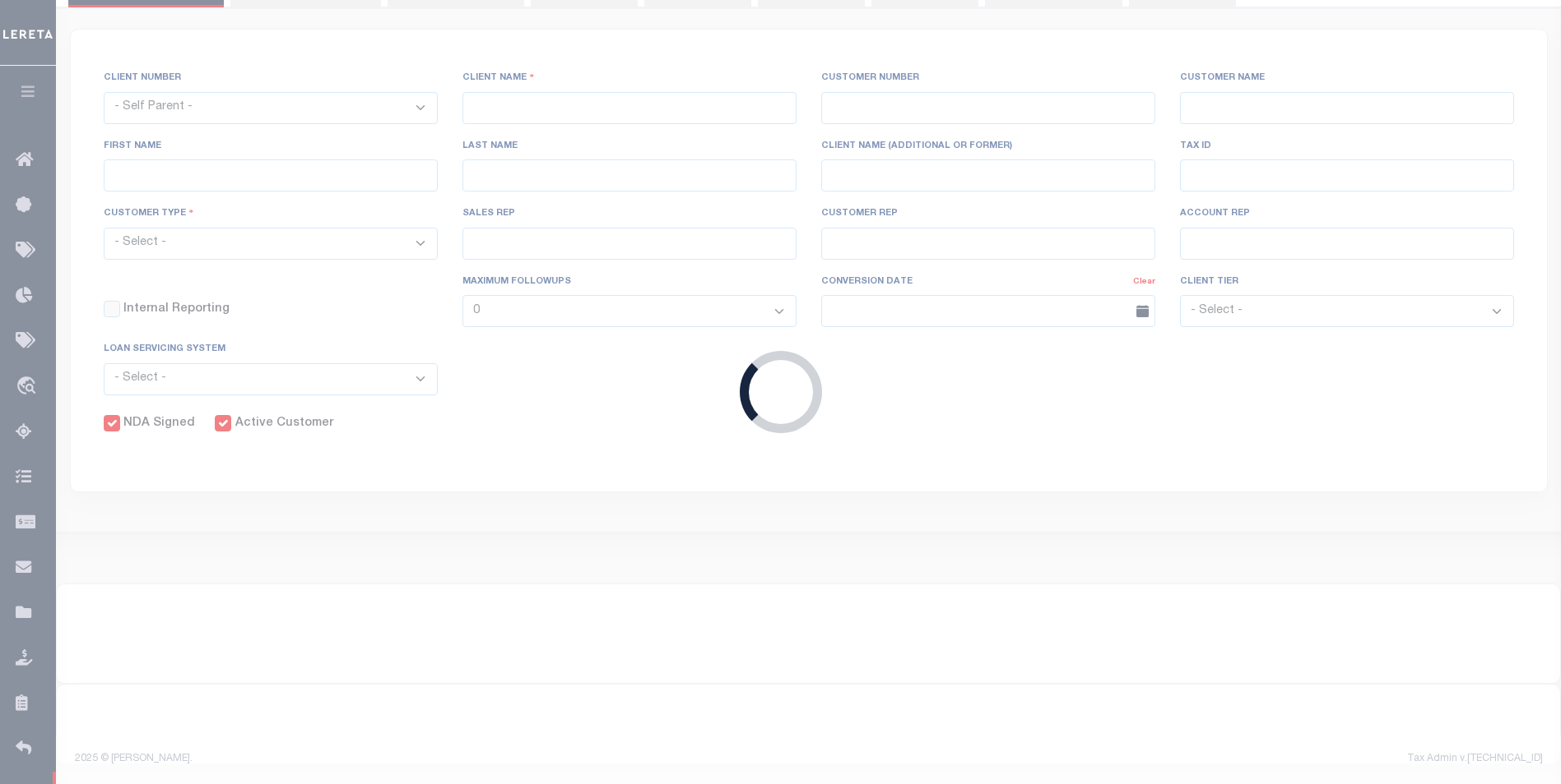
select select
type input "First Command Bank"
type input "2163"
type input "First Command Bank"
type input "Jennifer"
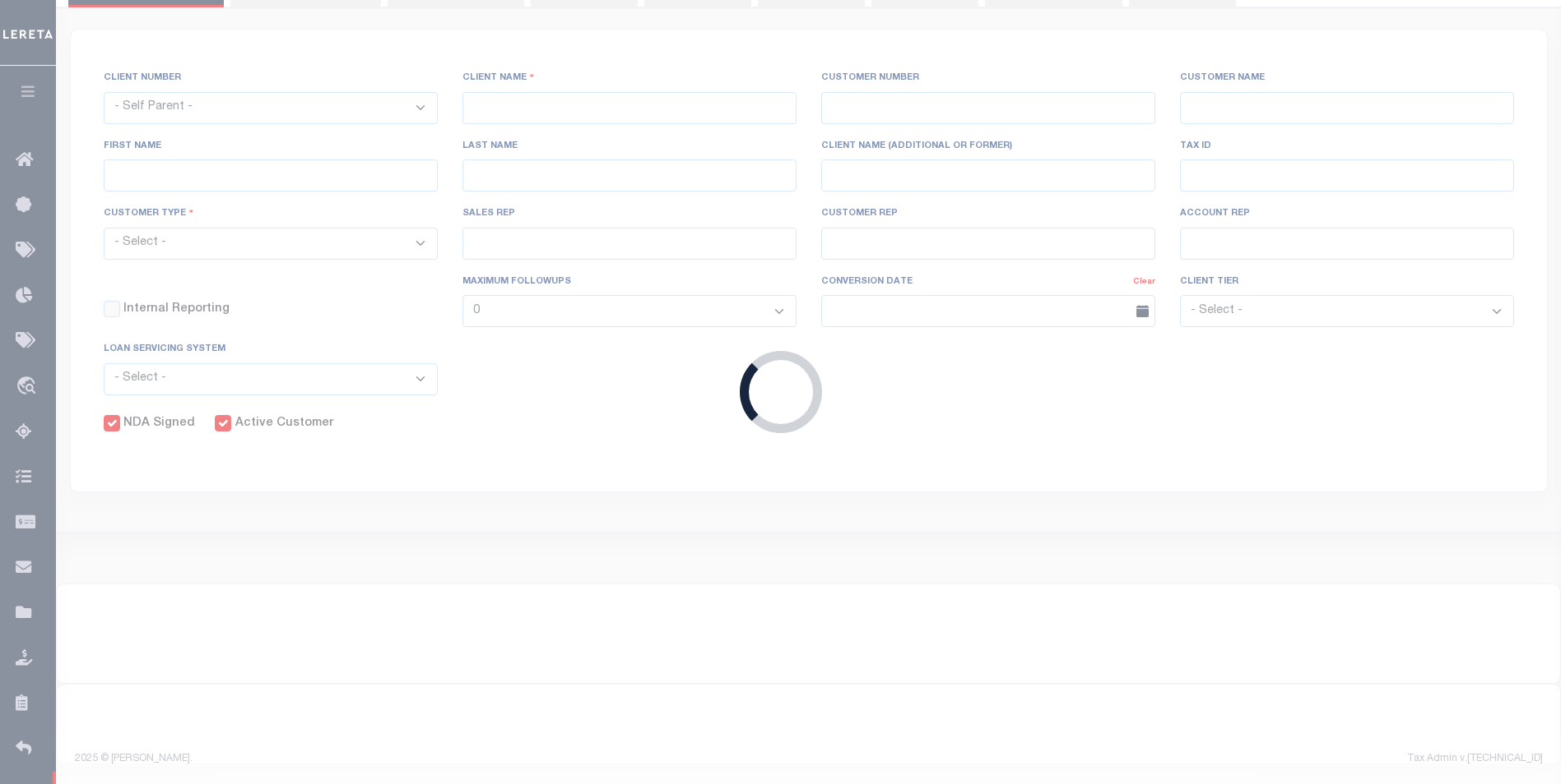
type input "Chan"
select select "Mixed Portfolio"
type input "Briza Alvarado"
type input "[PERSON_NAME]"
type input "Beth Wiebe"
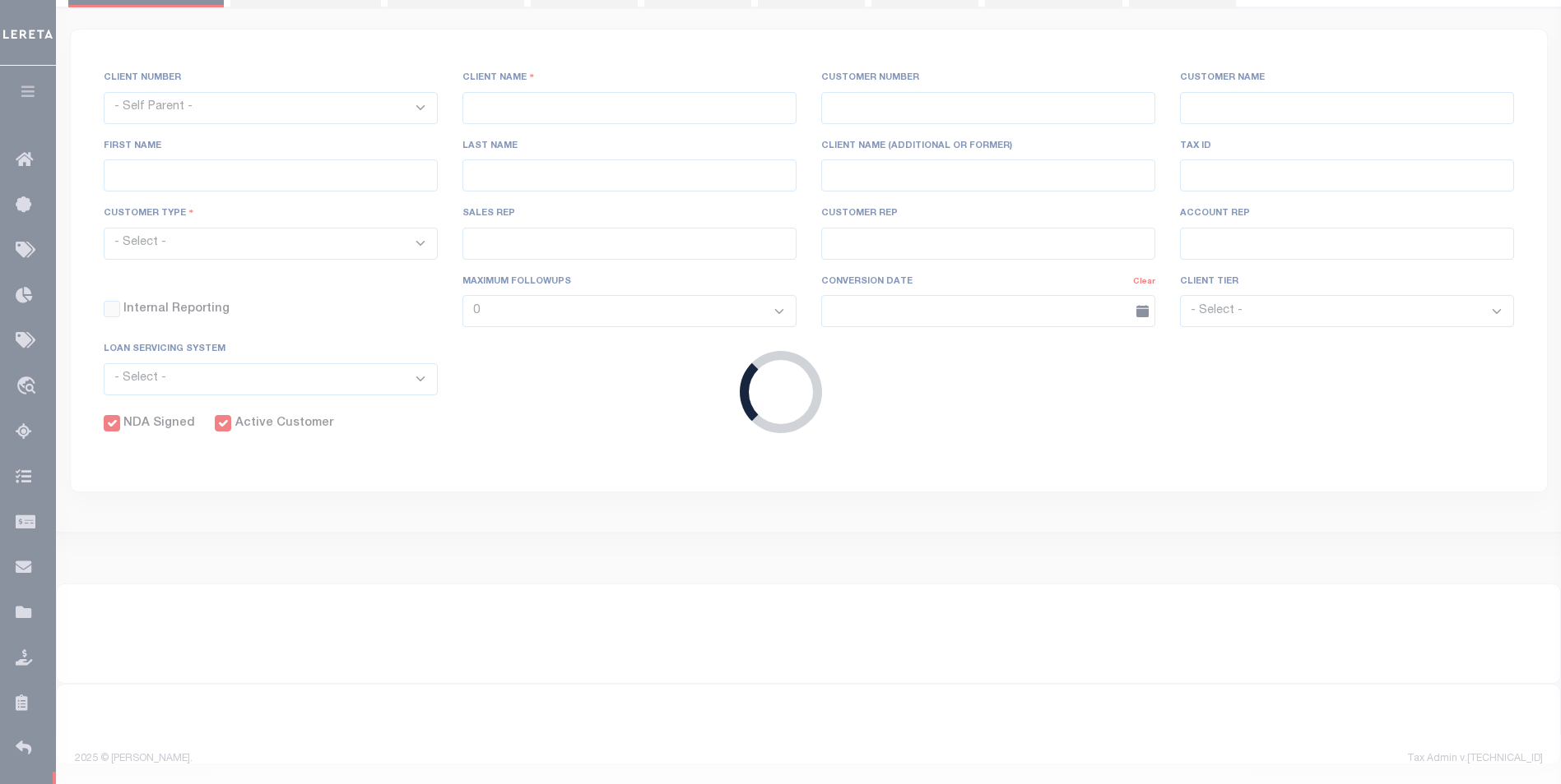
select select "JHS"
checkbox input "true"
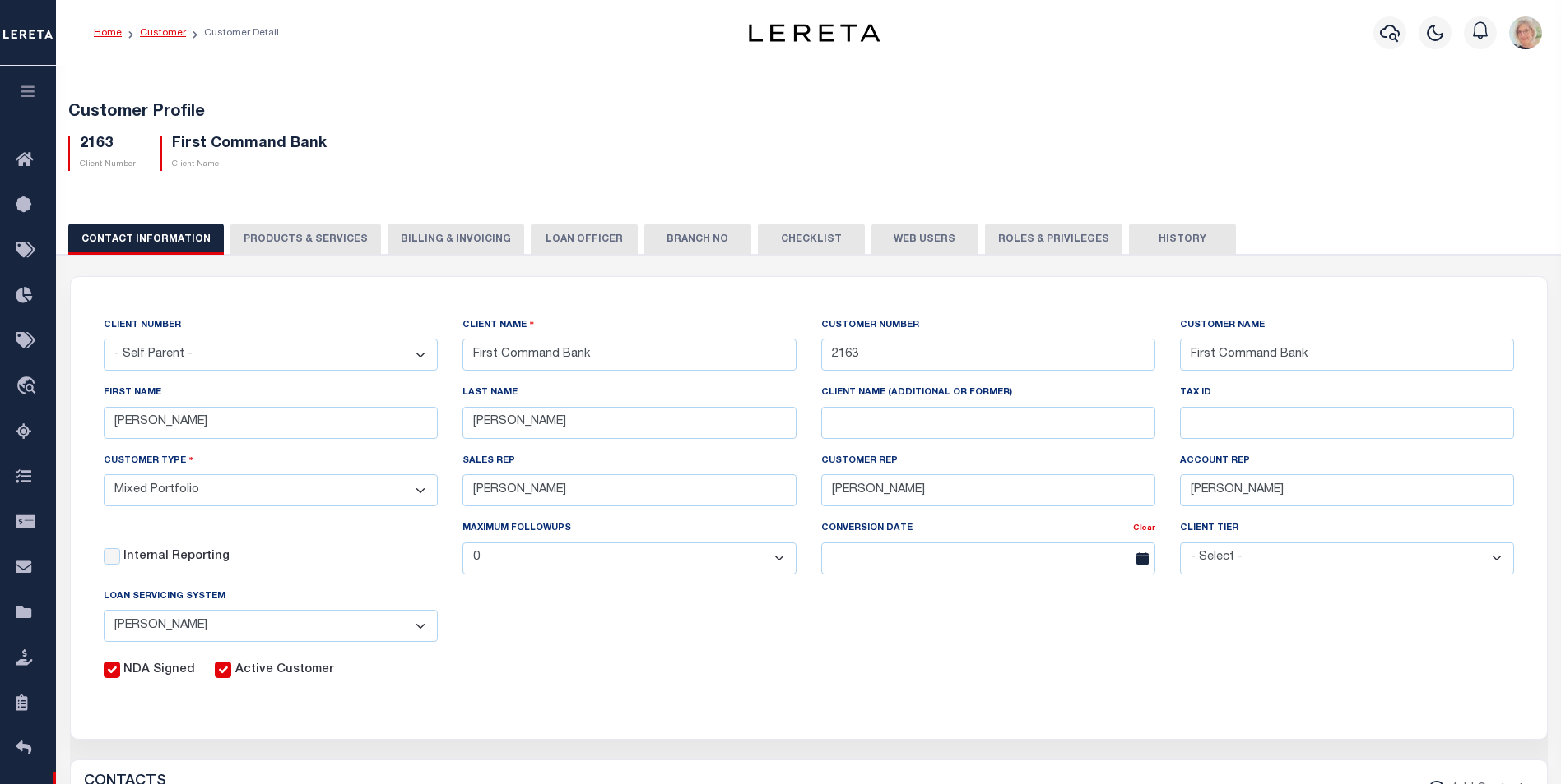
click at [159, 29] on link "Customer" at bounding box center [163, 33] width 46 height 10
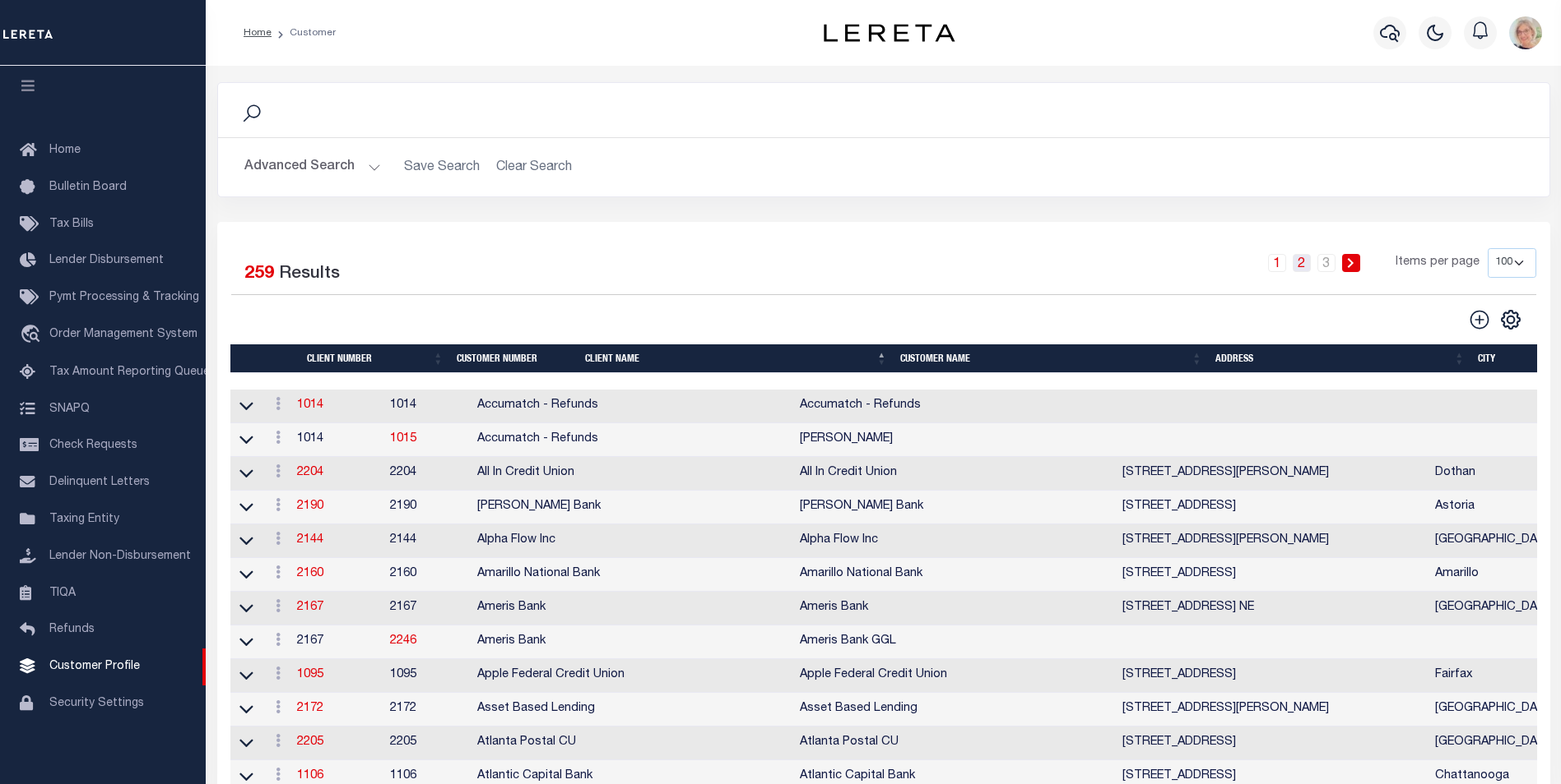
click at [1304, 264] on link "2" at bounding box center [1301, 263] width 18 height 18
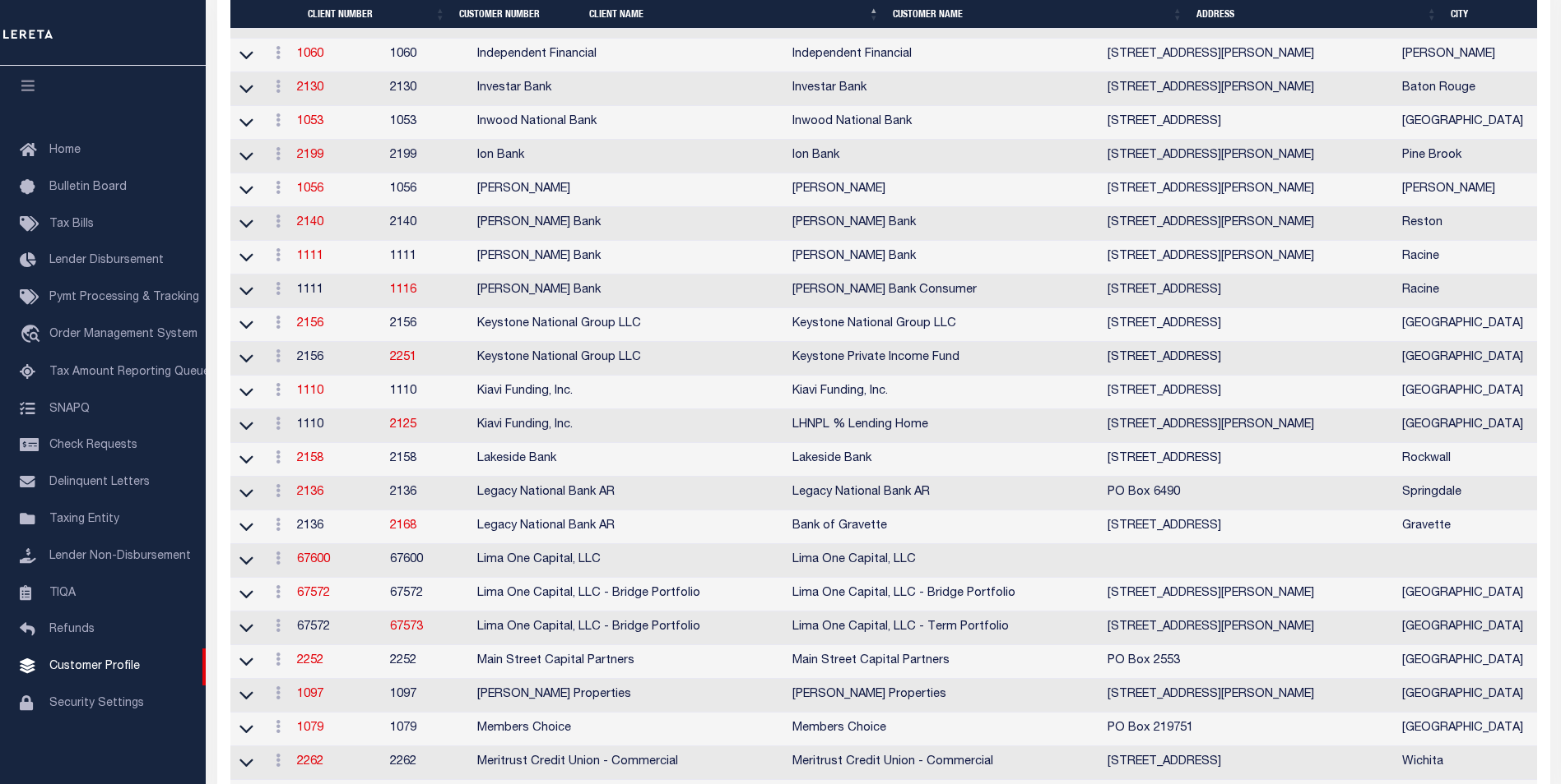
scroll to position [1069, 0]
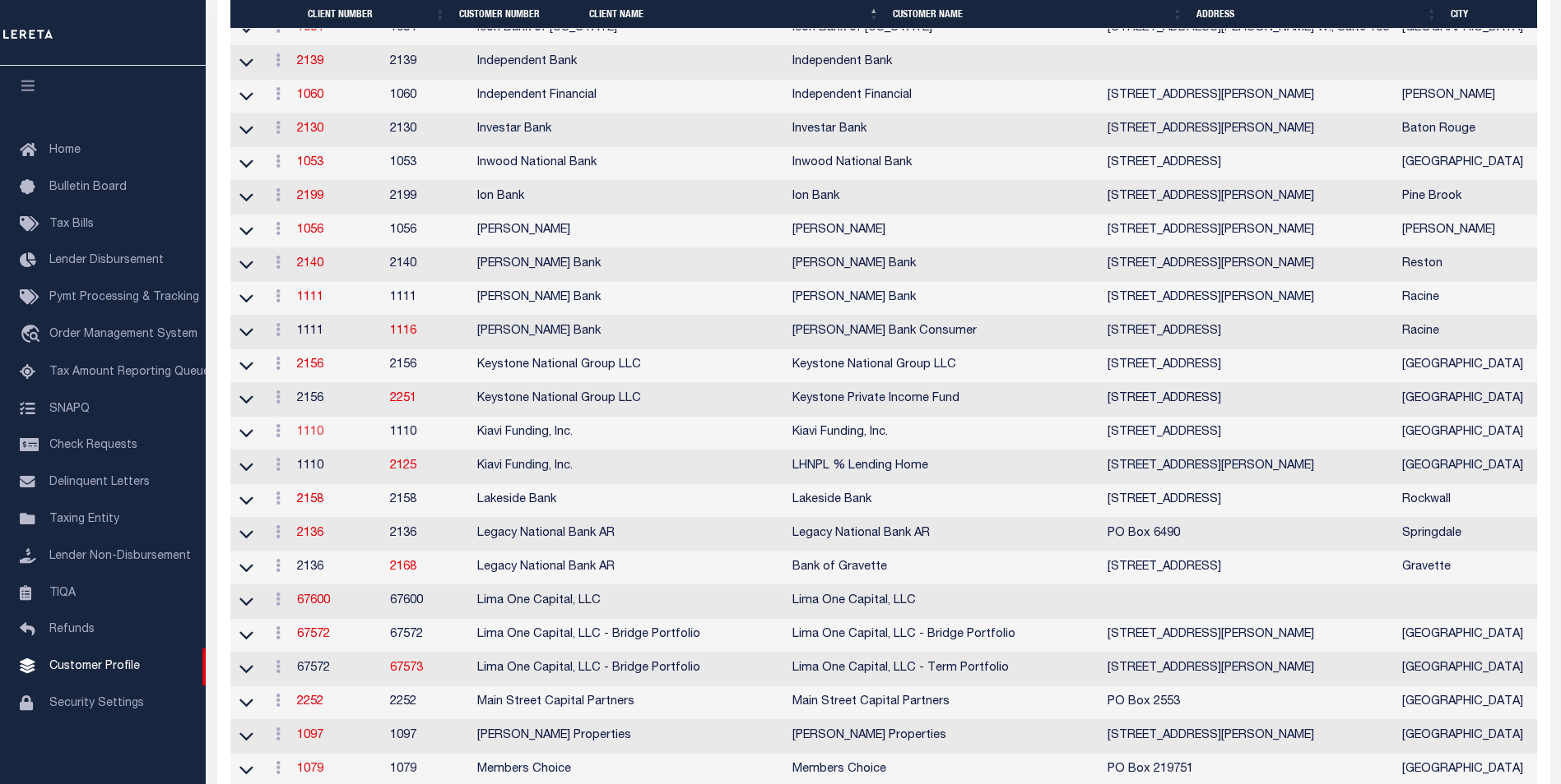
click at [324, 438] on link "1110" at bounding box center [310, 432] width 26 height 12
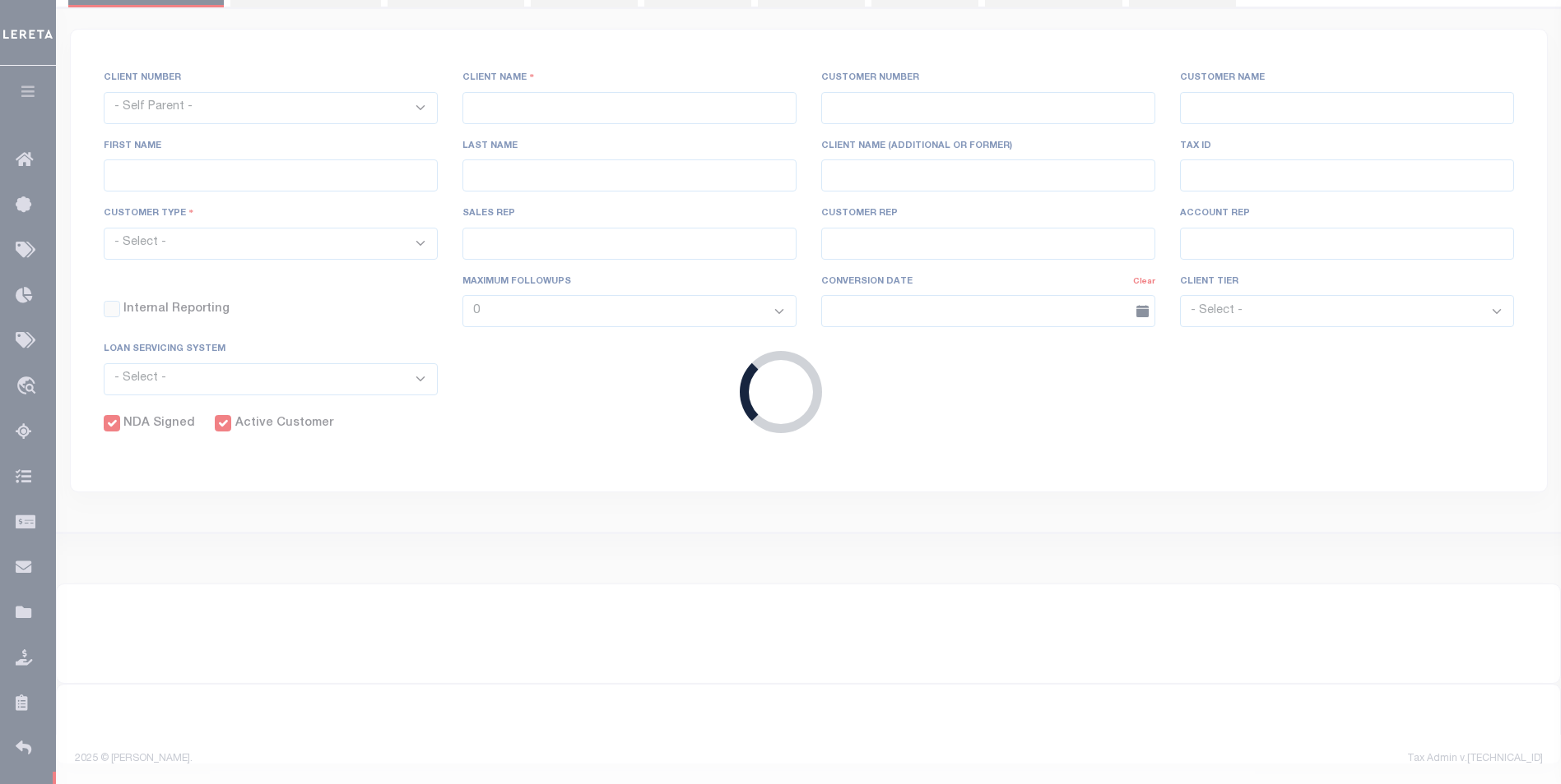
select select
type input "Kiavi Funding, Inc."
type input "1110"
type input "Kiavi Funding, Inc."
type input "[PERSON_NAME]"
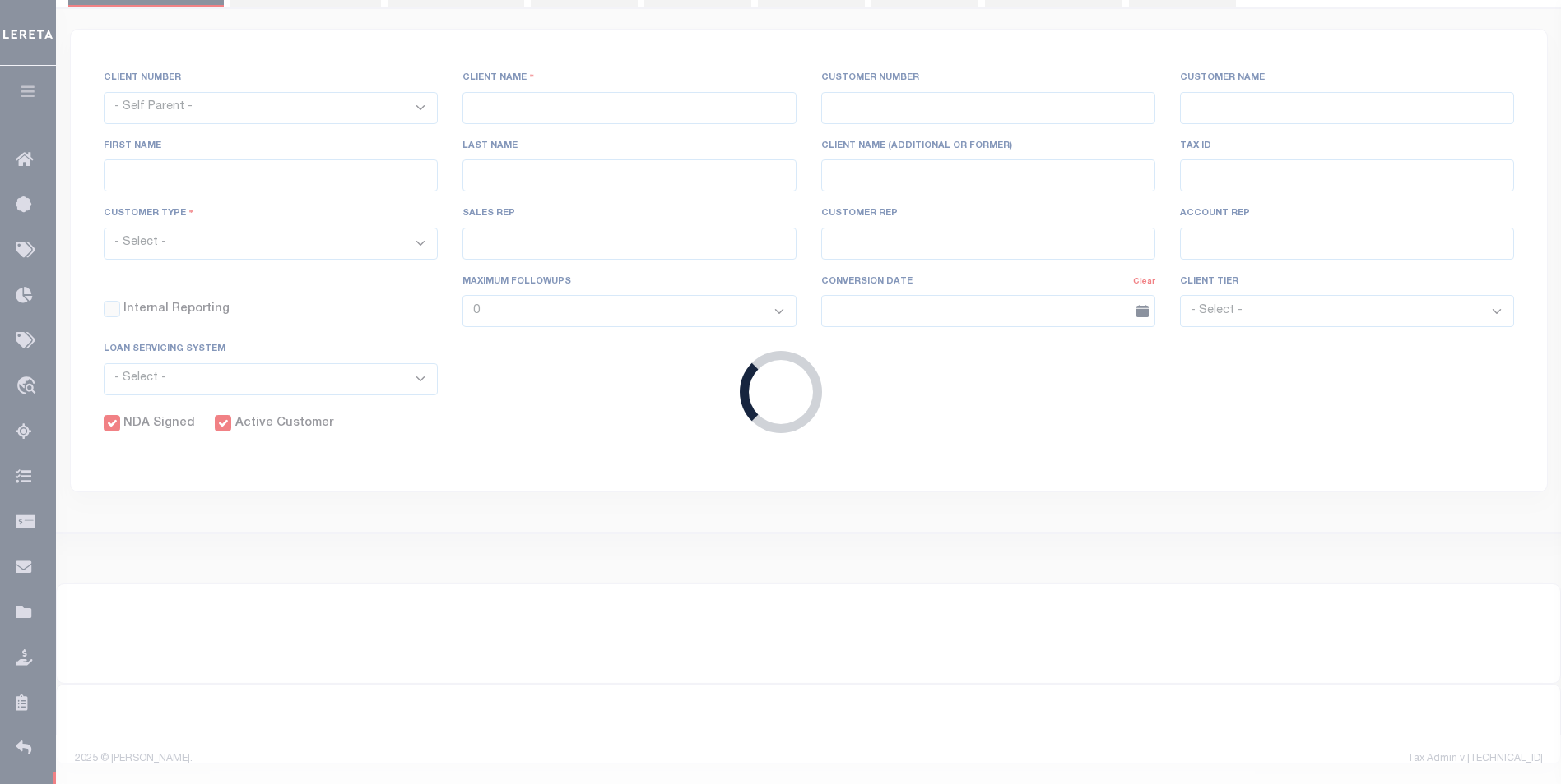
type input "[PERSON_NAME]"
select select "Commercial"
type input "[PERSON_NAME]"
checkbox input "true"
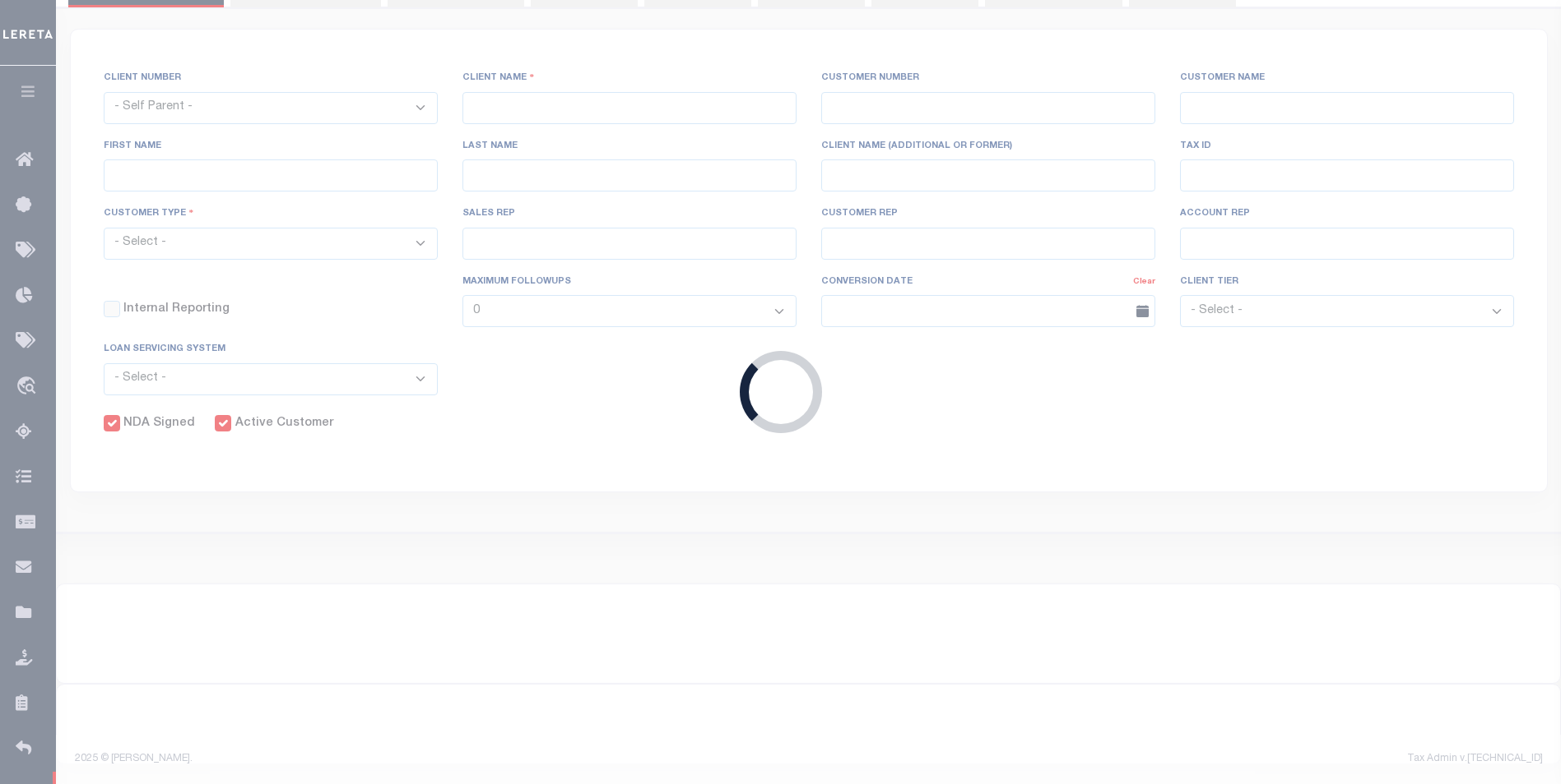
checkbox input "true"
